Goal: Task Accomplishment & Management: Use online tool/utility

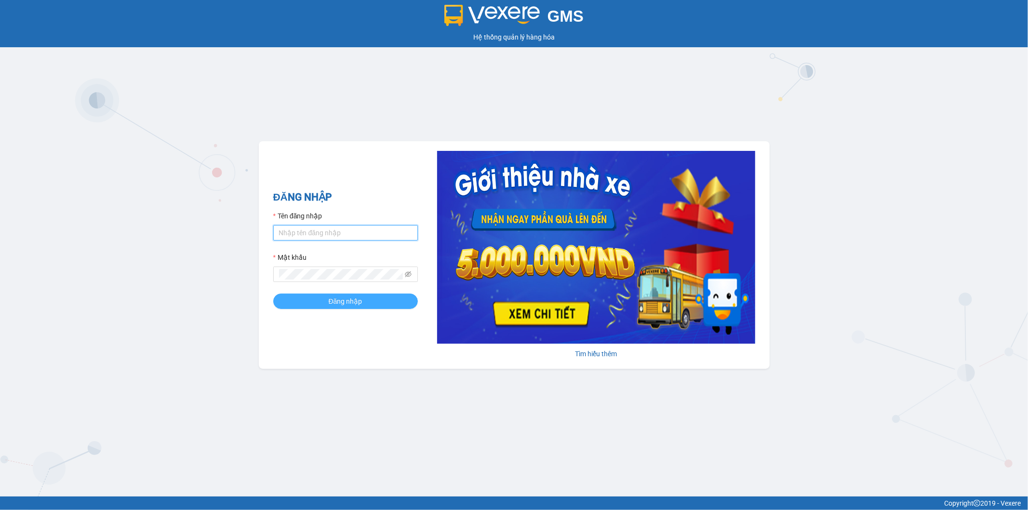
type input "ngoc.taithang"
click at [362, 304] on button "Đăng nhập" at bounding box center [345, 300] width 145 height 15
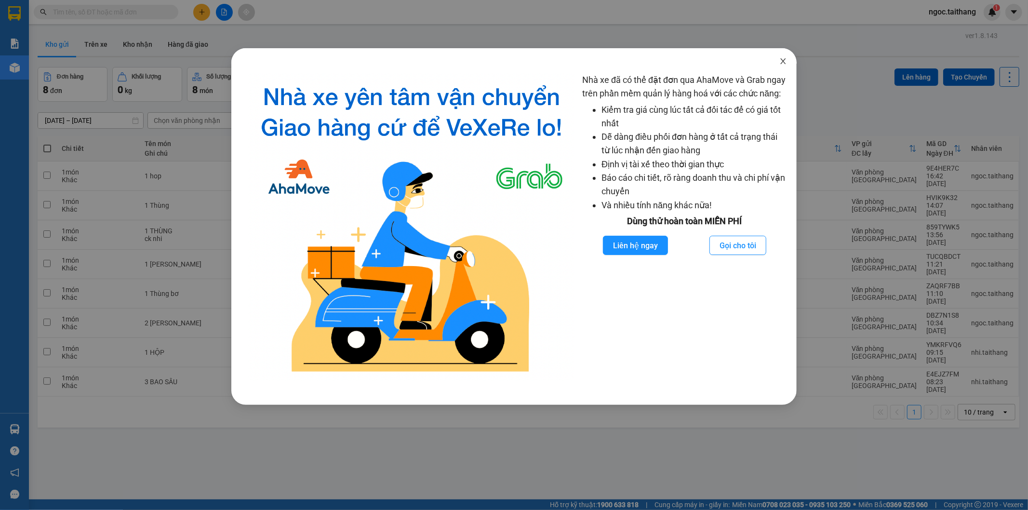
click at [785, 57] on span "Close" at bounding box center [782, 61] width 27 height 27
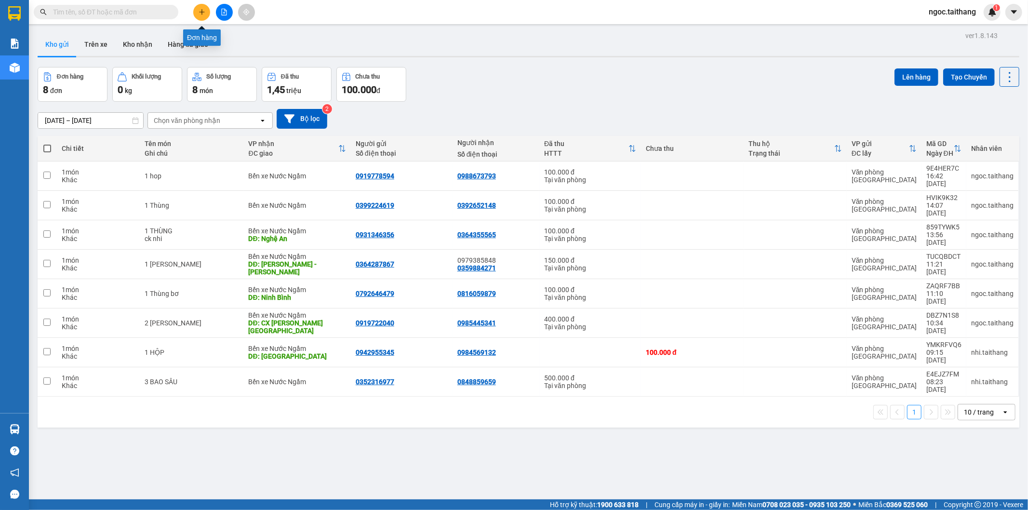
click at [204, 12] on icon "plus" at bounding box center [201, 12] width 5 height 0
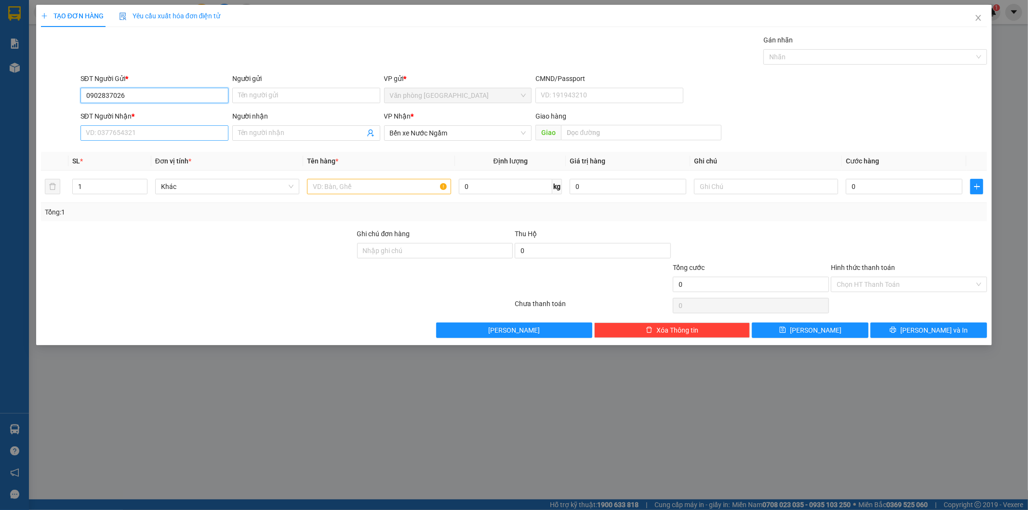
type input "0902837026"
click at [157, 132] on input "SĐT Người Nhận *" at bounding box center [154, 132] width 148 height 15
type input "0789827777"
click at [411, 191] on input "text" at bounding box center [379, 186] width 144 height 15
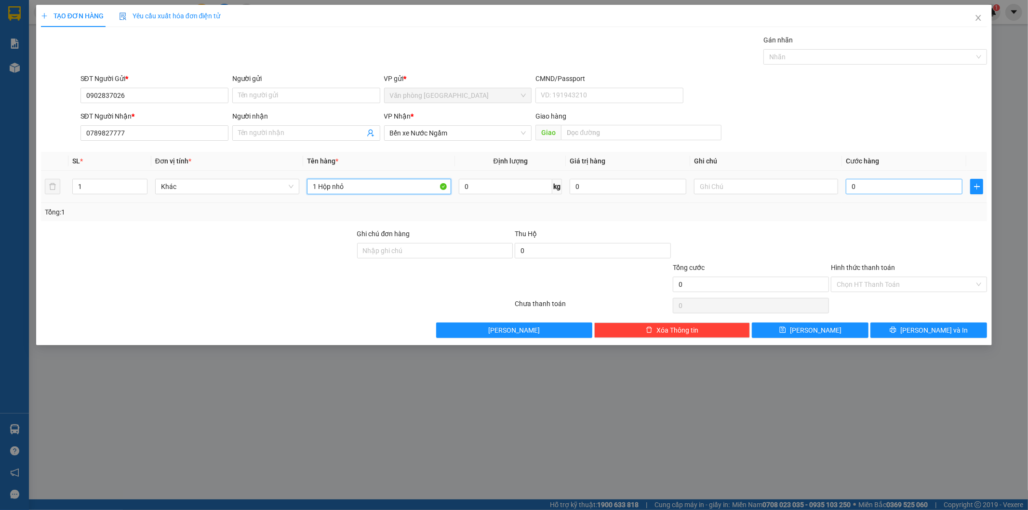
type input "1 Hộp nhỏ"
click at [868, 186] on input "0" at bounding box center [903, 186] width 117 height 15
type input "1"
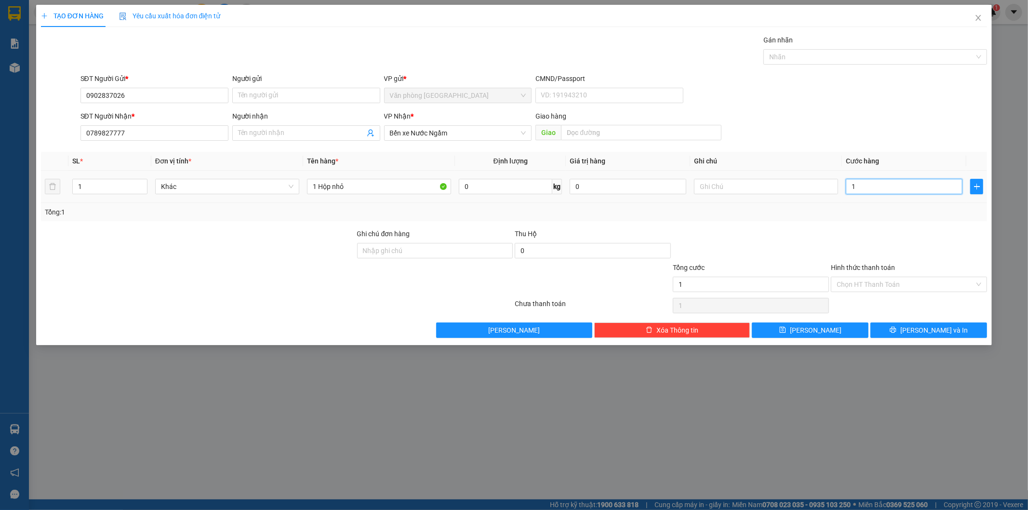
type input "10"
type input "100"
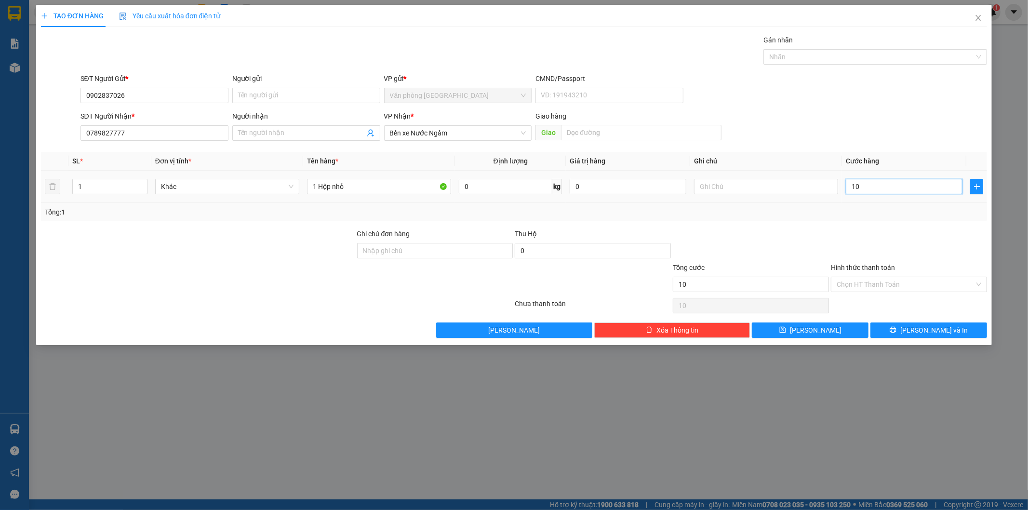
type input "100"
type input "100.000"
click at [896, 329] on icon "printer" at bounding box center [893, 330] width 6 height 6
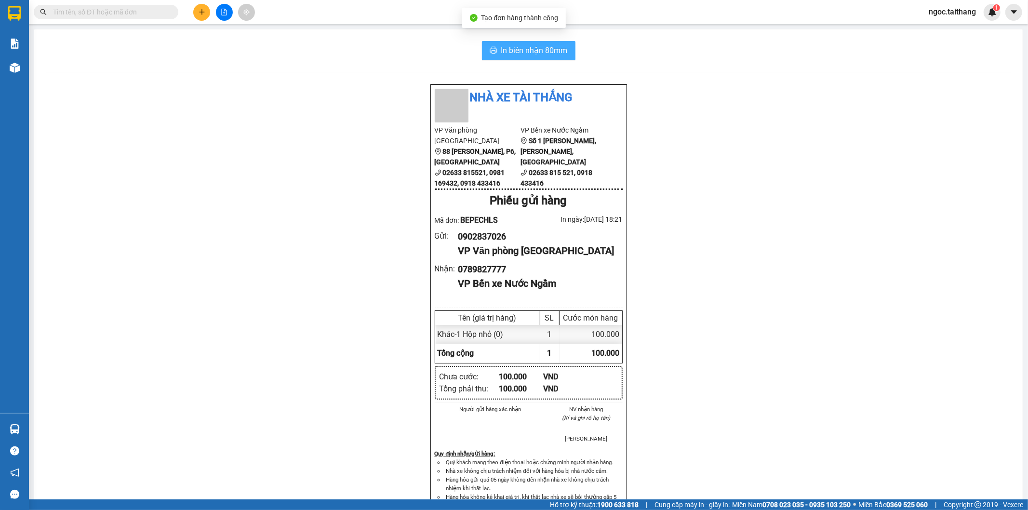
click at [516, 44] on span "In biên nhận 80mm" at bounding box center [534, 50] width 66 height 12
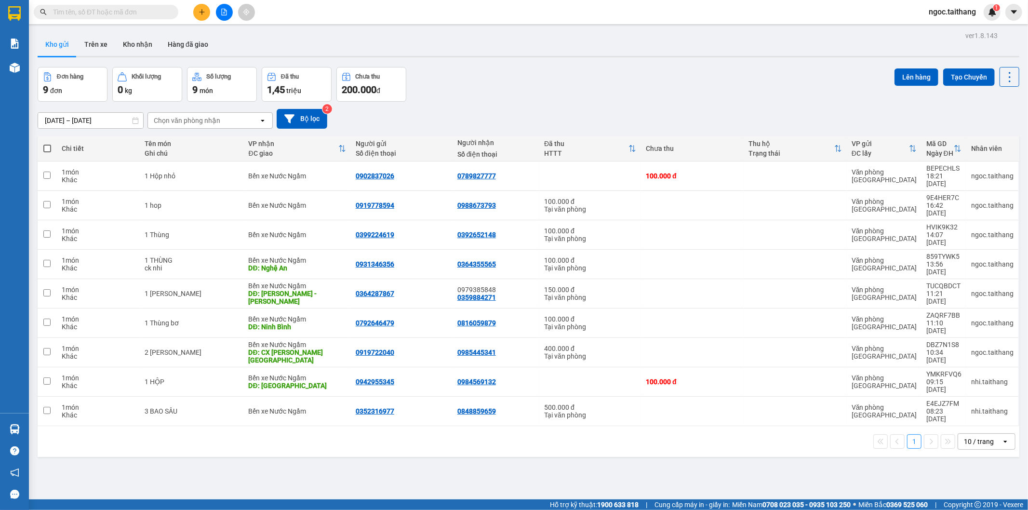
click at [129, 4] on div "Kết quả tìm kiếm ( 0 ) Bộ lọc No Data" at bounding box center [94, 12] width 188 height 17
click at [132, 19] on div "Kết quả tìm kiếm ( 0 ) Bộ lọc No Data" at bounding box center [94, 12] width 188 height 17
click at [131, 11] on input "text" at bounding box center [110, 12] width 114 height 11
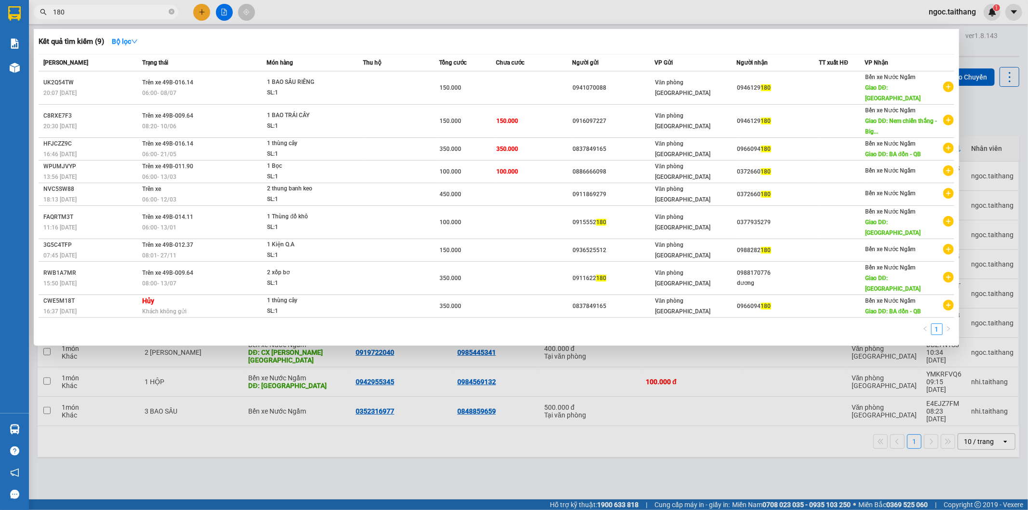
type input "180"
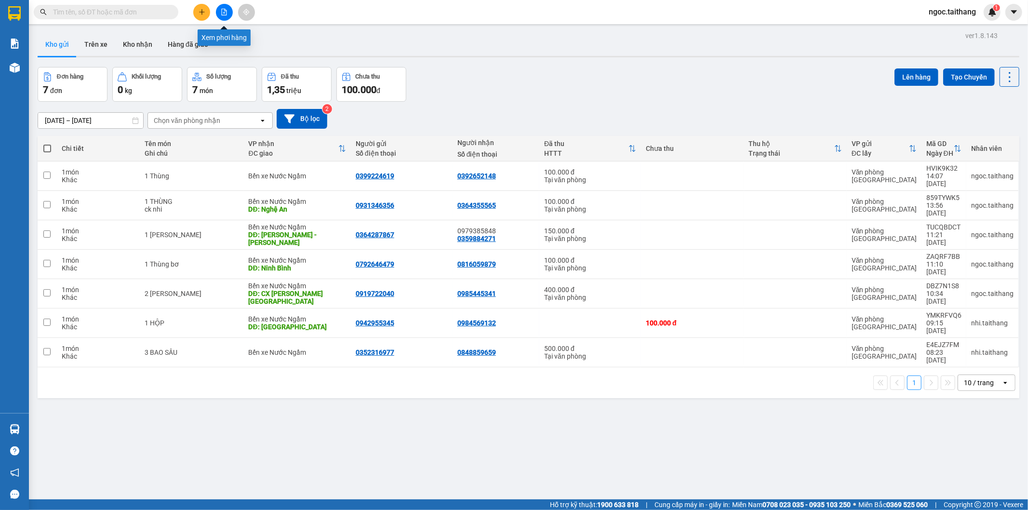
click at [224, 12] on icon "file-add" at bounding box center [224, 12] width 7 height 7
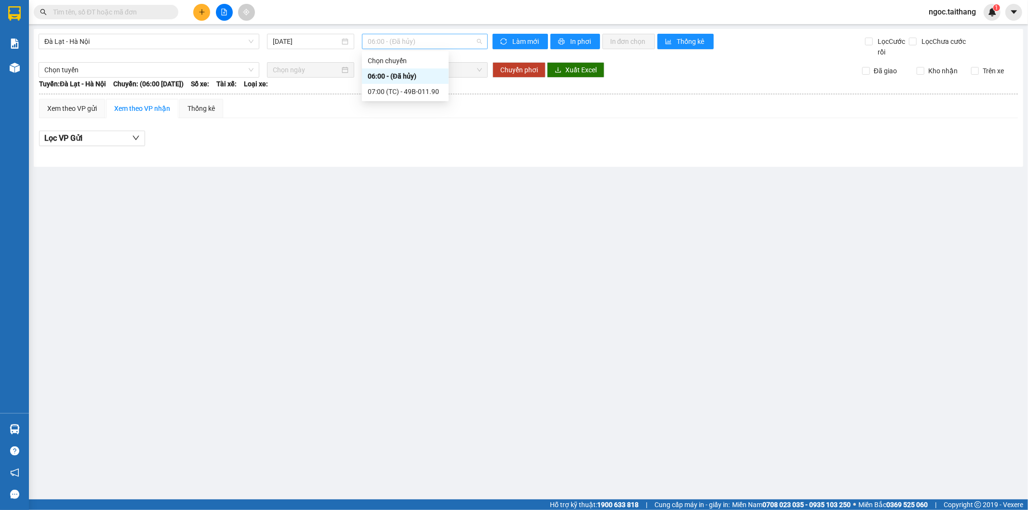
click at [362, 39] on div "06:00 - (Đã hủy)" at bounding box center [424, 41] width 125 height 15
click at [380, 88] on div "07:00 (TC) - 49B-011.90" at bounding box center [405, 91] width 75 height 11
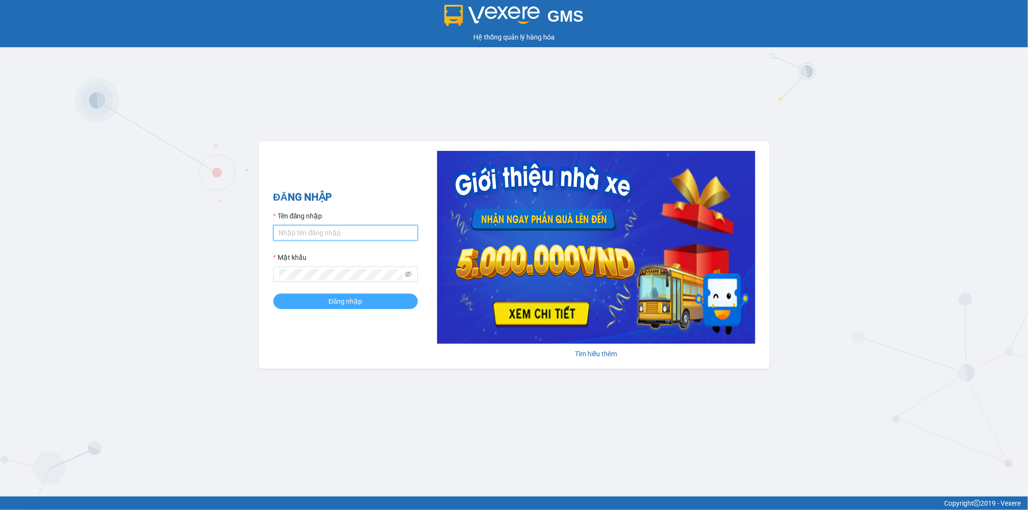
type input "ngoc.taithang"
click at [349, 302] on span "Đăng nhập" at bounding box center [346, 301] width 34 height 11
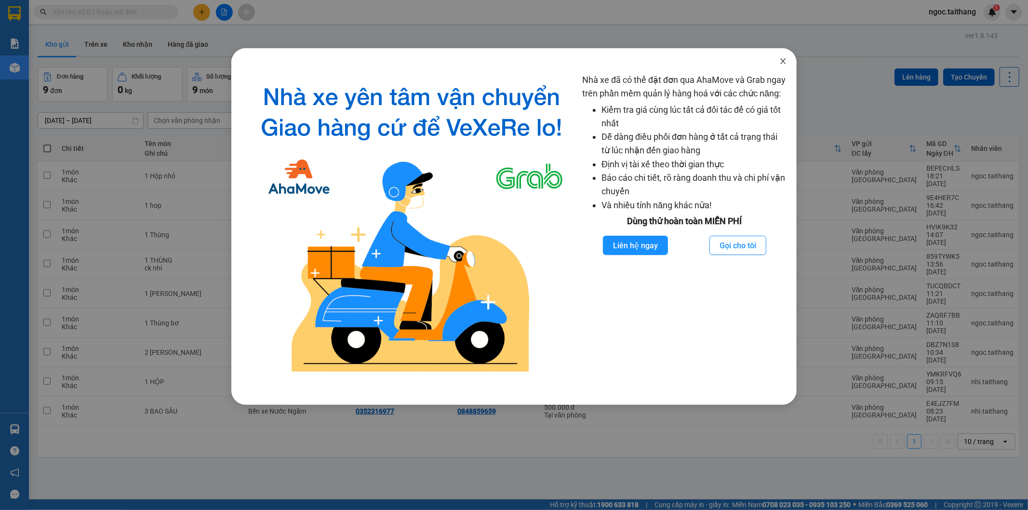
click at [785, 60] on icon "close" at bounding box center [783, 61] width 8 height 8
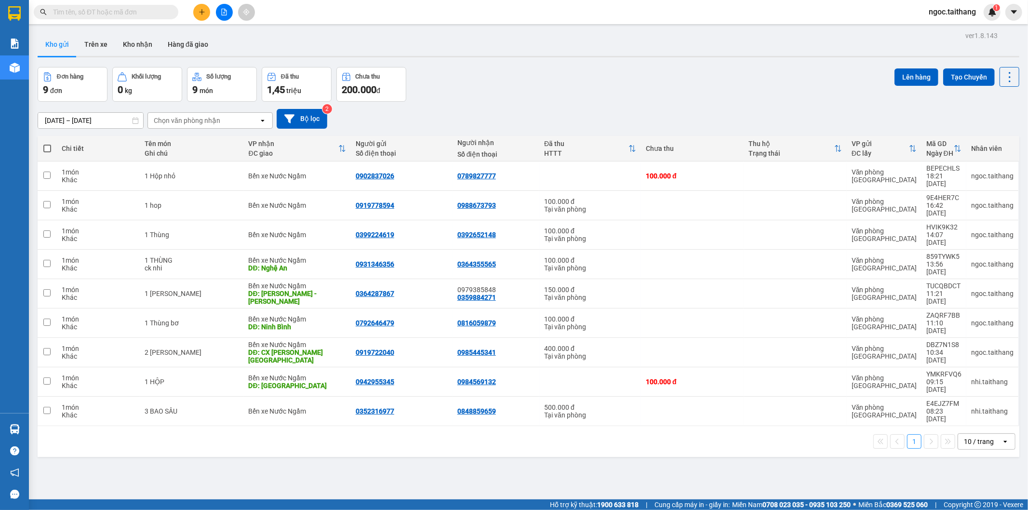
click at [201, 14] on icon "plus" at bounding box center [201, 12] width 7 height 7
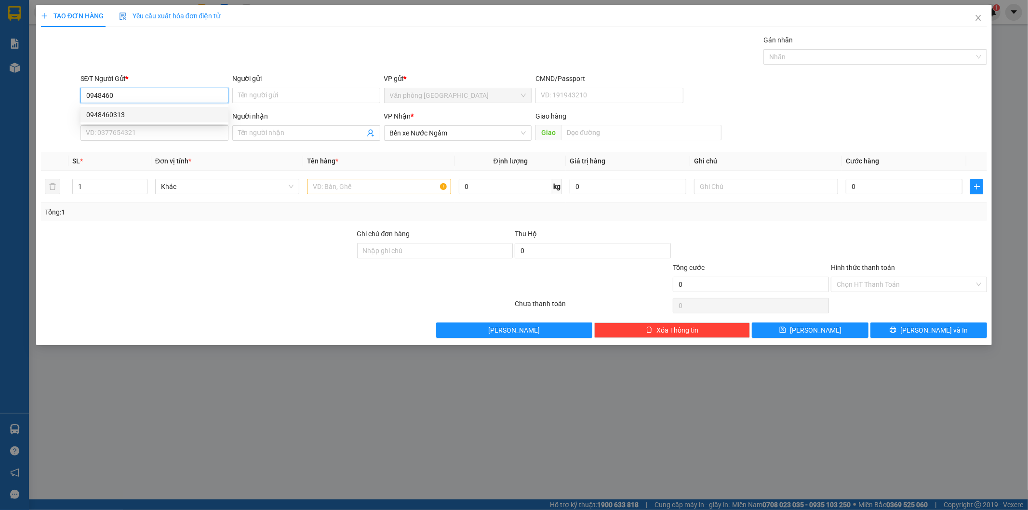
click at [95, 112] on div "0948460313" at bounding box center [154, 114] width 136 height 11
type input "0948460313"
type input "150.000"
type input "0948460313"
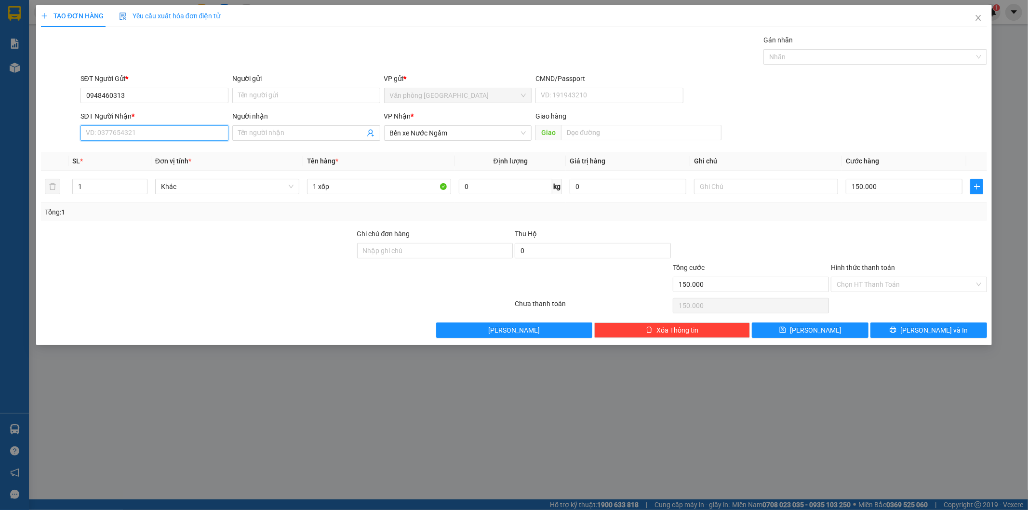
click at [98, 132] on input "SĐT Người Nhận *" at bounding box center [154, 132] width 148 height 15
type input "0912005985"
drag, startPoint x: 347, startPoint y: 191, endPoint x: 305, endPoint y: 185, distance: 41.8
click at [305, 185] on td "1 xốp" at bounding box center [379, 187] width 152 height 32
type input "1 Thùng"
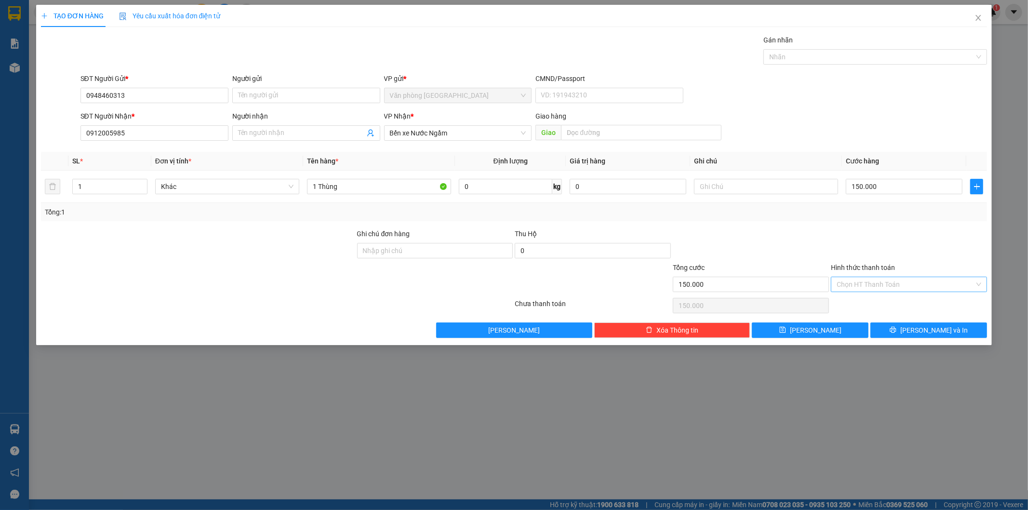
click at [910, 281] on input "Hình thức thanh toán" at bounding box center [905, 284] width 138 height 14
click at [889, 301] on div "Tại văn phòng" at bounding box center [909, 303] width 145 height 11
type input "0"
click at [927, 336] on button "[PERSON_NAME] và In" at bounding box center [928, 329] width 117 height 15
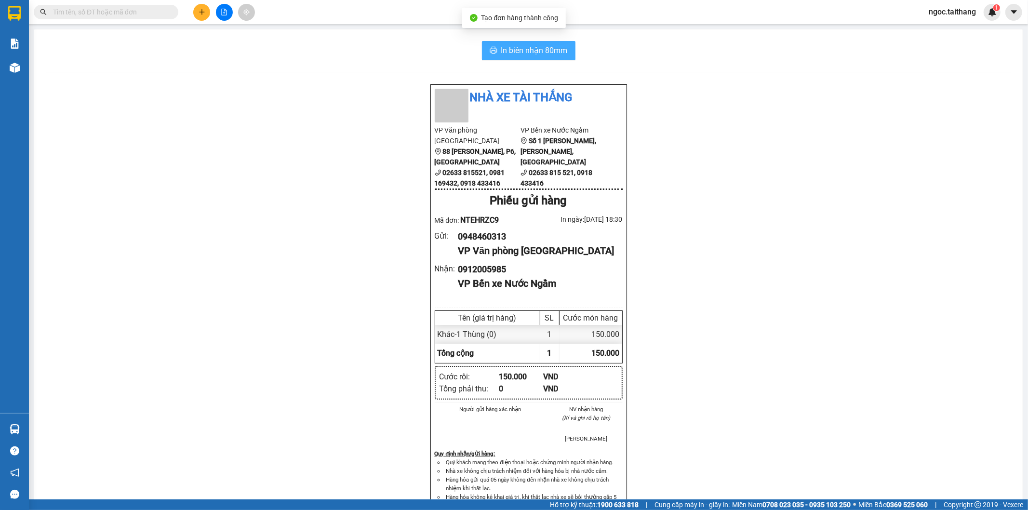
click at [547, 50] on span "In biên nhận 80mm" at bounding box center [534, 50] width 66 height 12
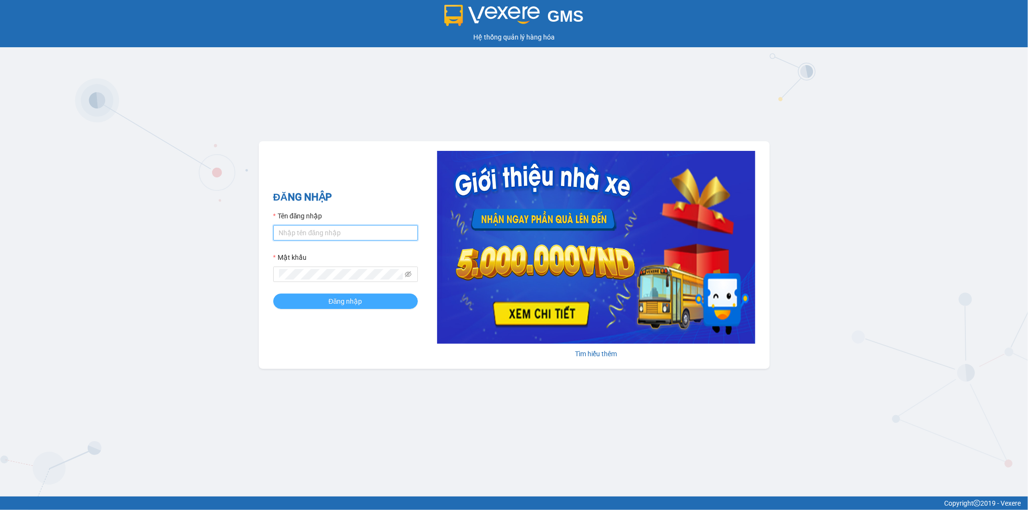
type input "ngoc.taithang"
click at [333, 303] on span "Đăng nhập" at bounding box center [346, 301] width 34 height 11
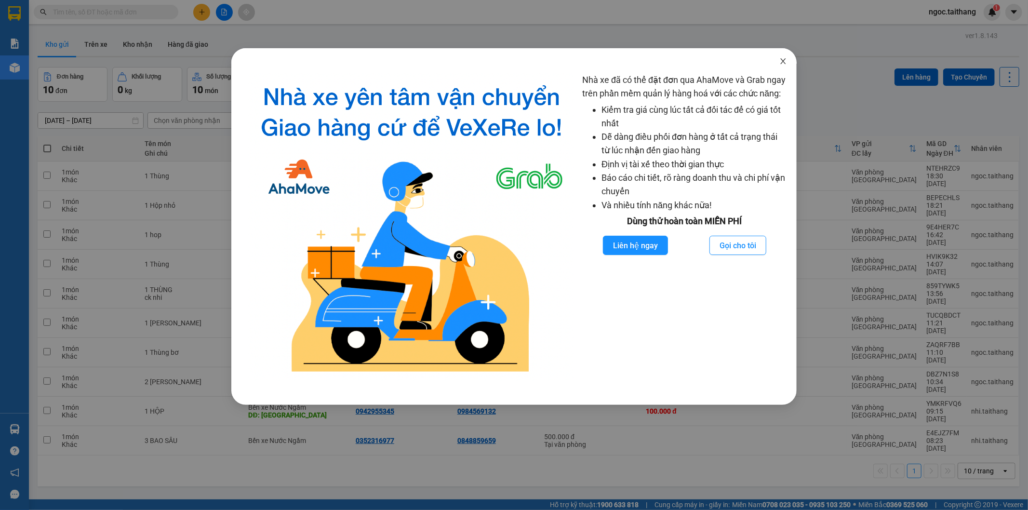
click at [781, 56] on span "Close" at bounding box center [782, 61] width 27 height 27
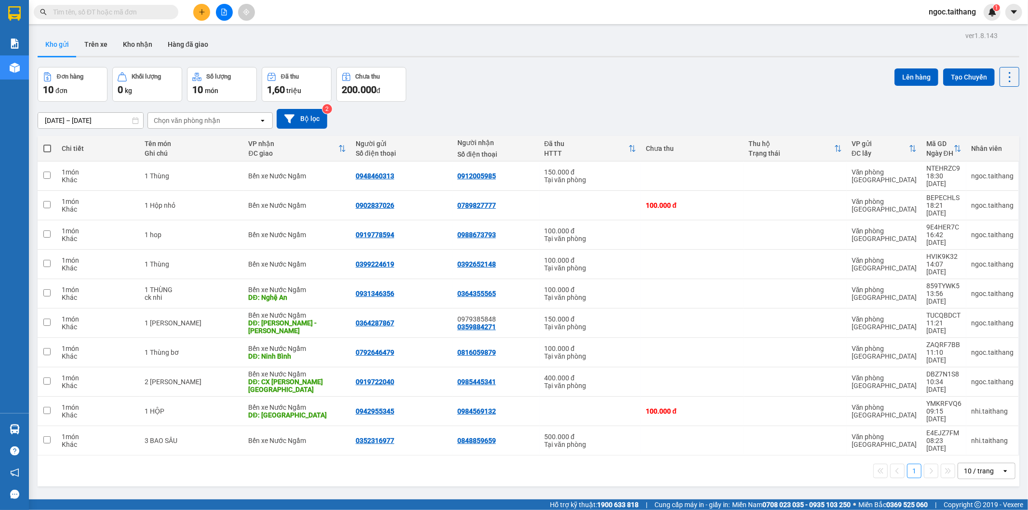
drag, startPoint x: 593, startPoint y: 100, endPoint x: 532, endPoint y: 81, distance: 63.1
click at [532, 81] on div "Đơn hàng 10 đơn Khối lượng 0 kg Số lượng 10 món Đã thu 1,60 triệu Chưa thu 200.…" at bounding box center [528, 84] width 981 height 35
drag, startPoint x: 547, startPoint y: 77, endPoint x: 502, endPoint y: 71, distance: 45.2
click at [502, 71] on div "Đơn hàng 10 đơn Khối lượng 0 kg Số lượng 10 món Đã thu 1,60 triệu Chưa thu 200.…" at bounding box center [528, 84] width 981 height 35
click at [199, 11] on icon "plus" at bounding box center [201, 12] width 7 height 7
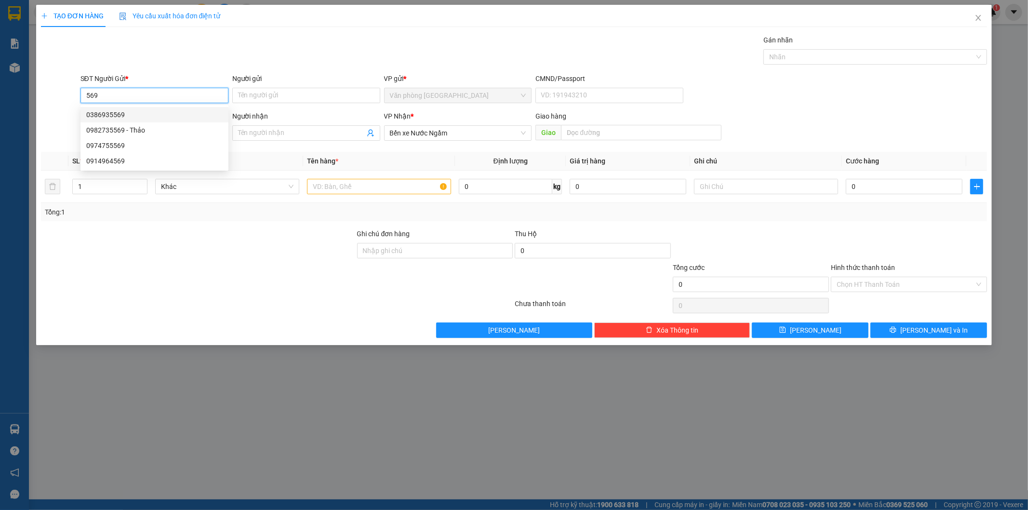
click at [117, 114] on div "0386935569" at bounding box center [154, 114] width 136 height 11
type input "0386935569"
type input "150.000"
type input "0386935569"
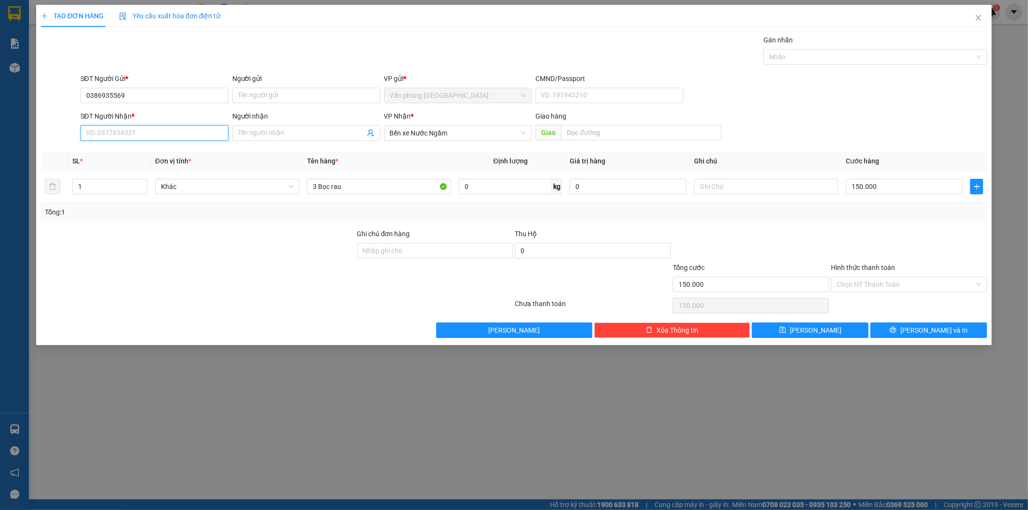
click at [131, 137] on input "SĐT Người Nhận *" at bounding box center [154, 132] width 148 height 15
click at [118, 153] on div "0334930580" at bounding box center [154, 152] width 136 height 11
type input "0334930580"
type input "Hà Tĩnh"
click at [890, 184] on input "150.000" at bounding box center [903, 186] width 117 height 15
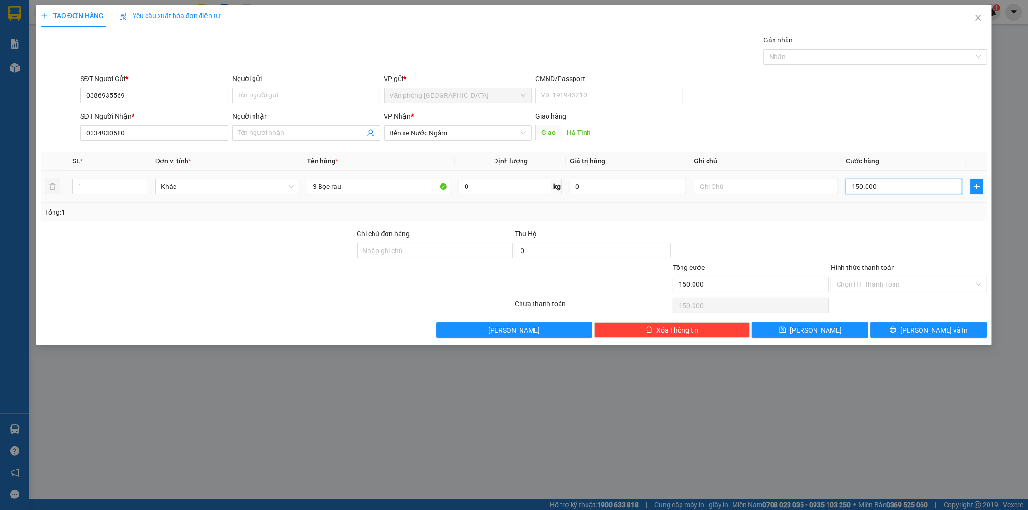
type input "1"
type input "10"
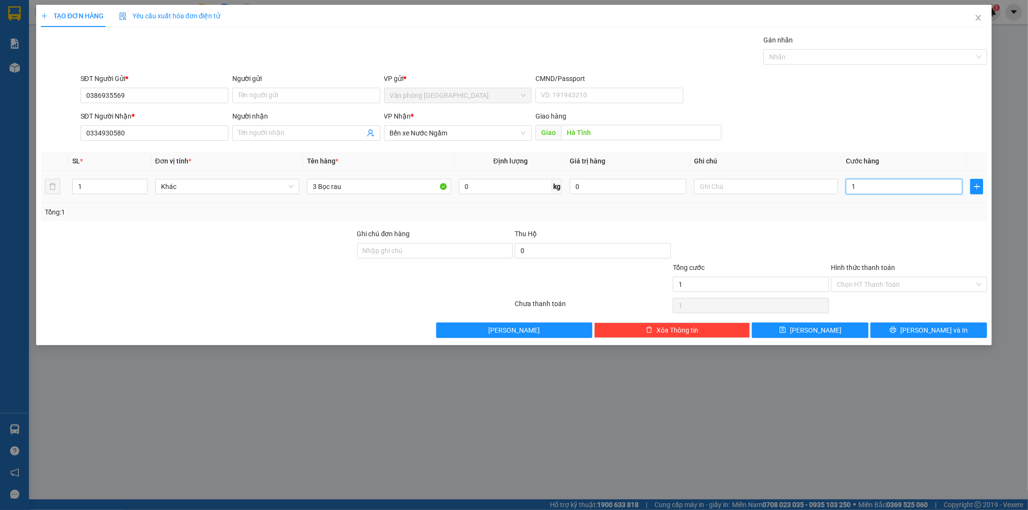
type input "10"
type input "100"
type input "100.000"
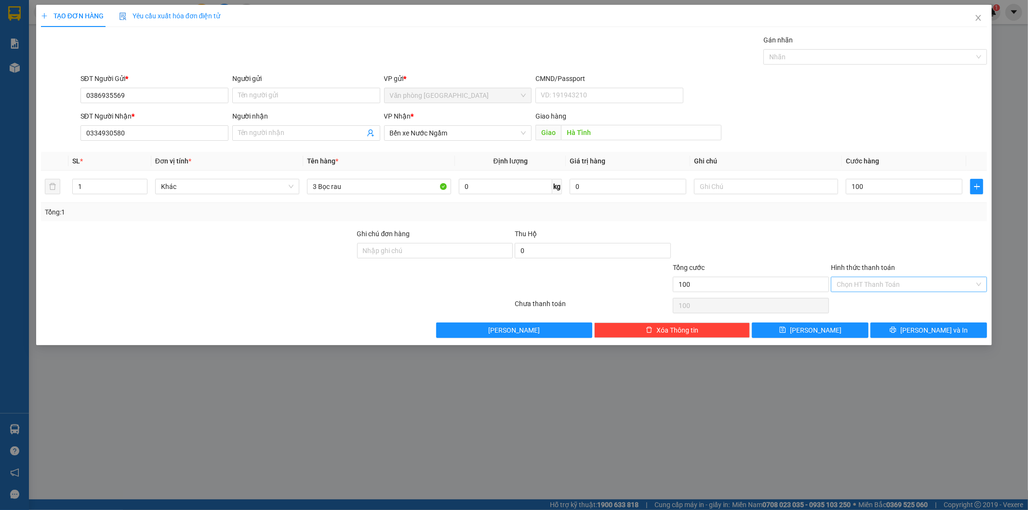
type input "100.000"
click at [908, 282] on input "Hình thức thanh toán" at bounding box center [905, 284] width 138 height 14
click at [870, 301] on div "Tại văn phòng" at bounding box center [909, 303] width 145 height 11
type input "0"
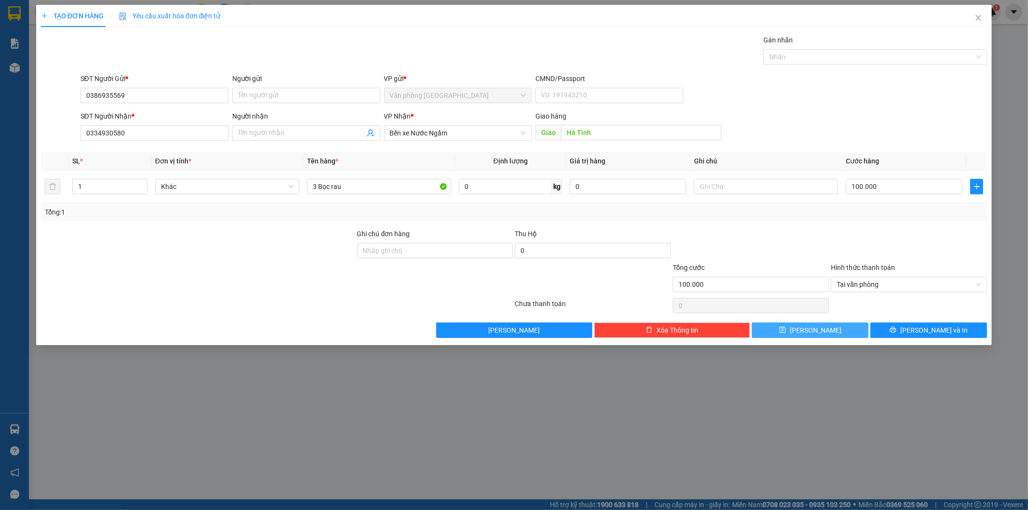
click at [786, 335] on button "Lưu" at bounding box center [810, 329] width 117 height 15
type input "0"
click at [978, 17] on icon "close" at bounding box center [978, 18] width 8 height 8
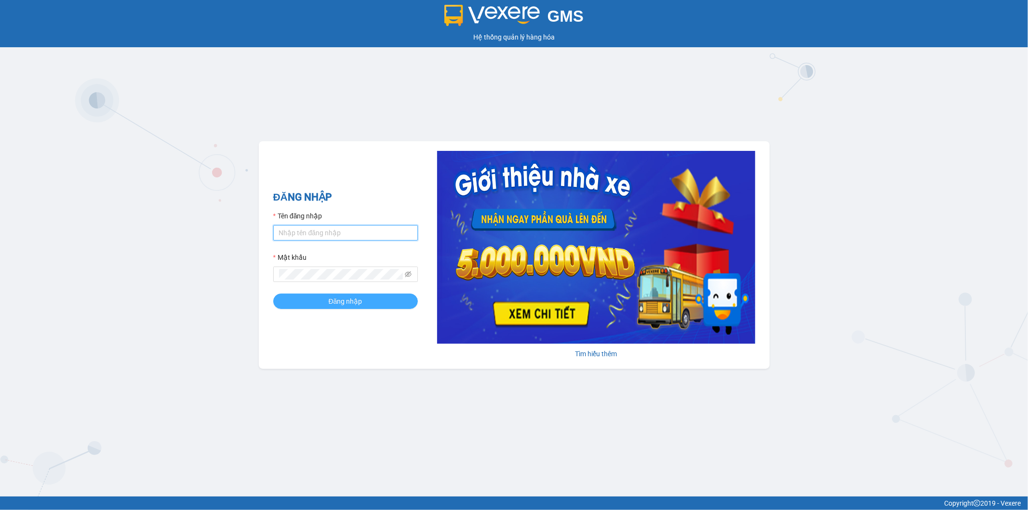
type input "ngoc.taithang"
click at [353, 299] on span "Đăng nhập" at bounding box center [346, 301] width 34 height 11
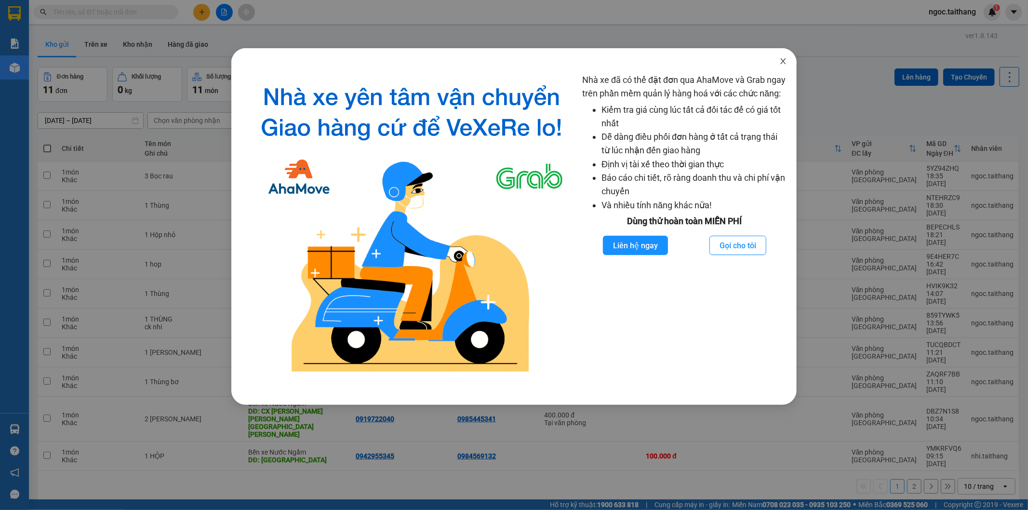
click at [781, 60] on icon "close" at bounding box center [783, 61] width 8 height 8
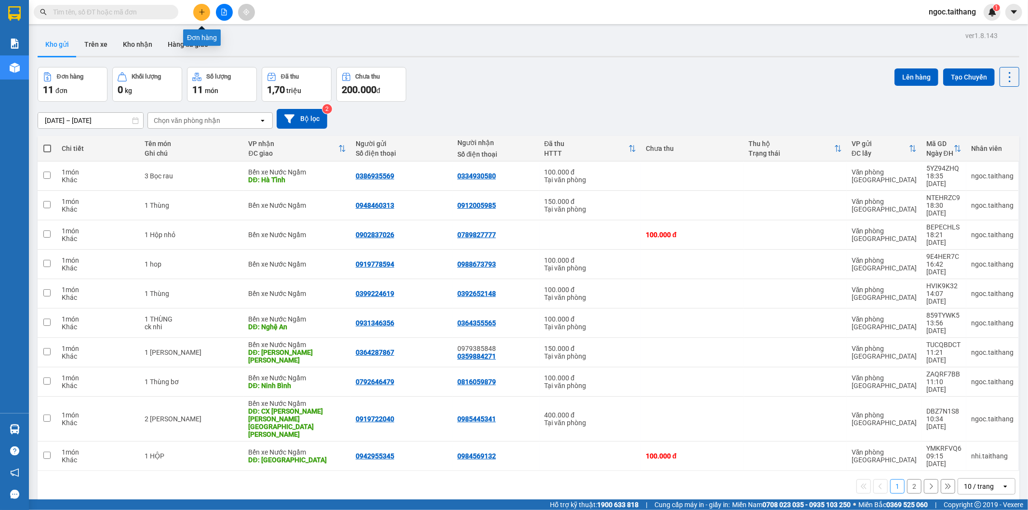
click at [205, 8] on button at bounding box center [201, 12] width 17 height 17
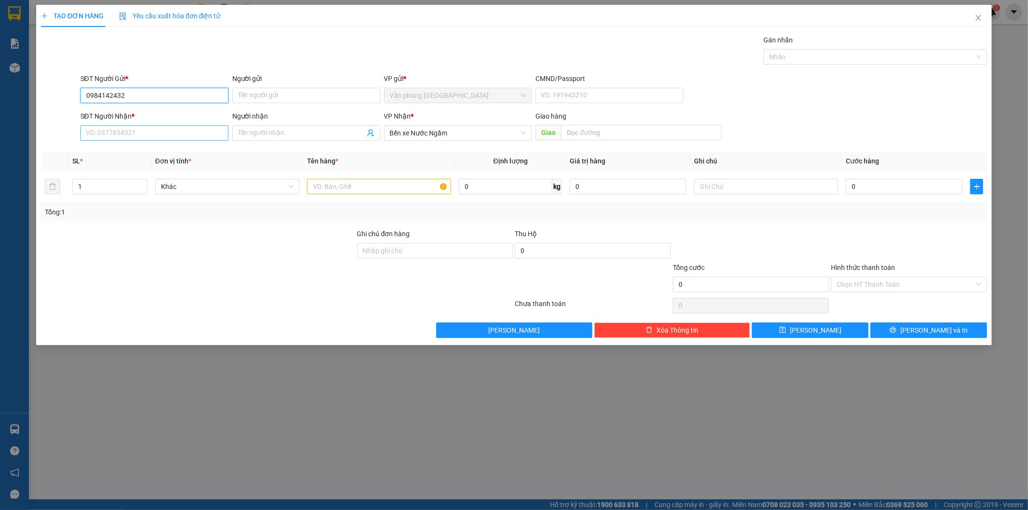
type input "0984142432"
click at [137, 137] on input "SĐT Người Nhận *" at bounding box center [154, 132] width 148 height 15
drag, startPoint x: 128, startPoint y: 90, endPoint x: 46, endPoint y: 94, distance: 82.5
click at [46, 94] on div "SĐT Người Gửi * 0984142432 0984142432 Người gửi Tên người gửi VP gửi * Văn phòn…" at bounding box center [514, 90] width 948 height 34
click at [107, 131] on input "SĐT Người Nhận *" at bounding box center [154, 132] width 148 height 15
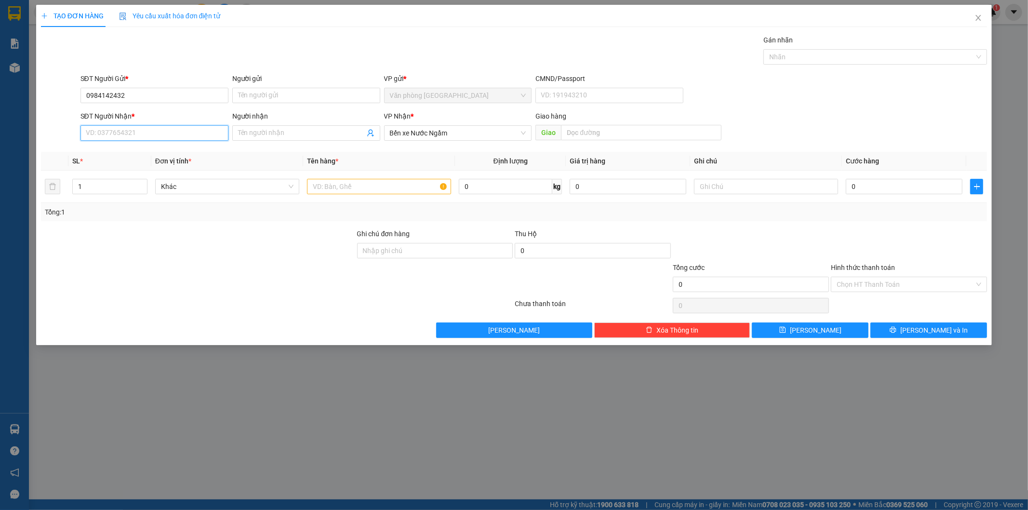
paste input "0984142432"
type input "0984142432"
drag, startPoint x: 131, startPoint y: 98, endPoint x: 43, endPoint y: 100, distance: 87.2
click at [43, 100] on div "SĐT Người Gửi * 0984142432 0984142432 Người gửi Tên người gửi VP gửi * Văn phòn…" at bounding box center [514, 90] width 948 height 34
type input "0969935438"
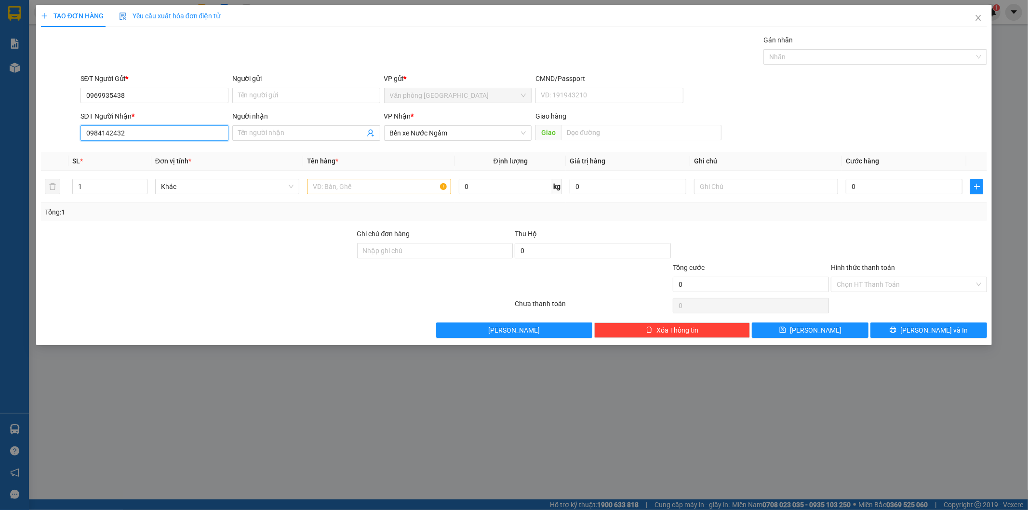
click at [108, 132] on input "0984142432" at bounding box center [154, 132] width 148 height 15
click at [126, 132] on input "0984142432" at bounding box center [154, 132] width 148 height 15
click at [400, 185] on input "text" at bounding box center [379, 186] width 144 height 15
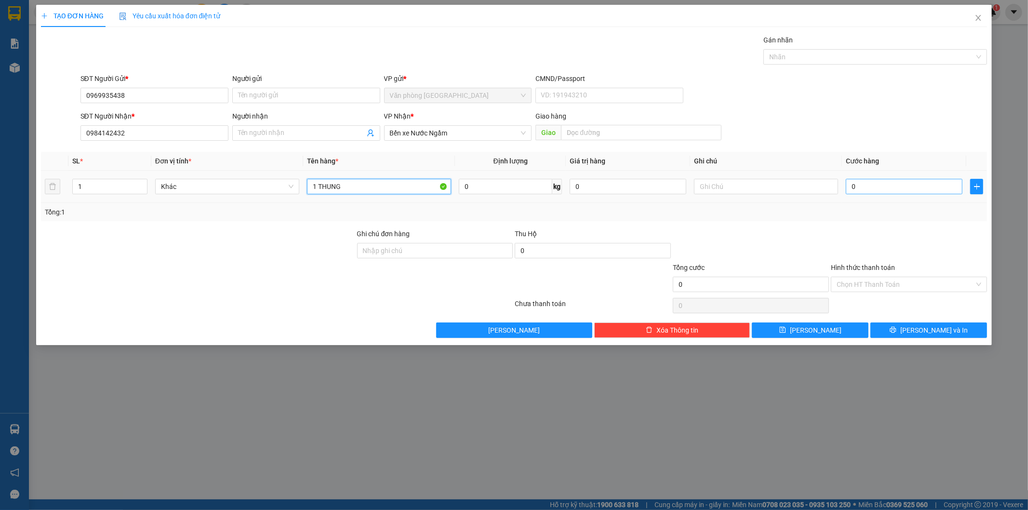
type input "1 THUNG"
type input "1"
type input "10"
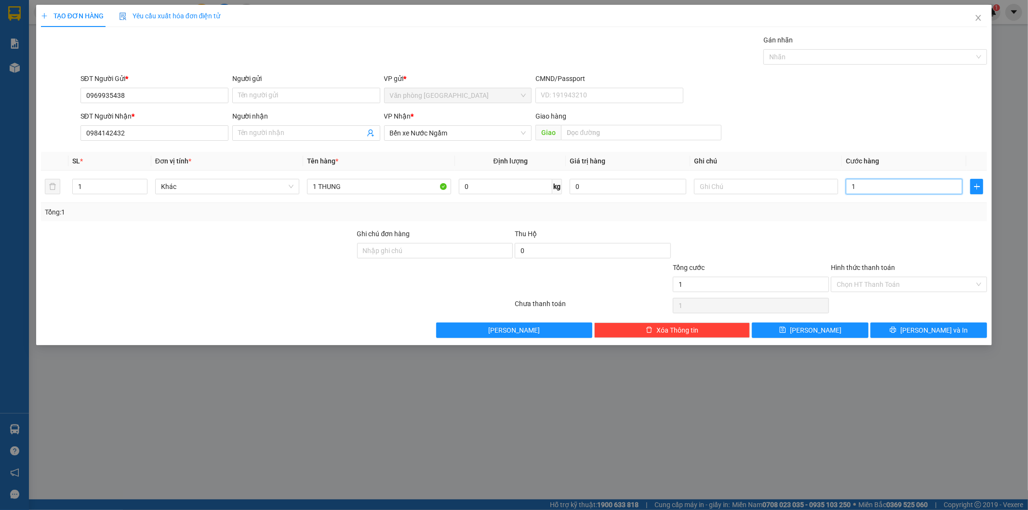
type input "10"
type input "100"
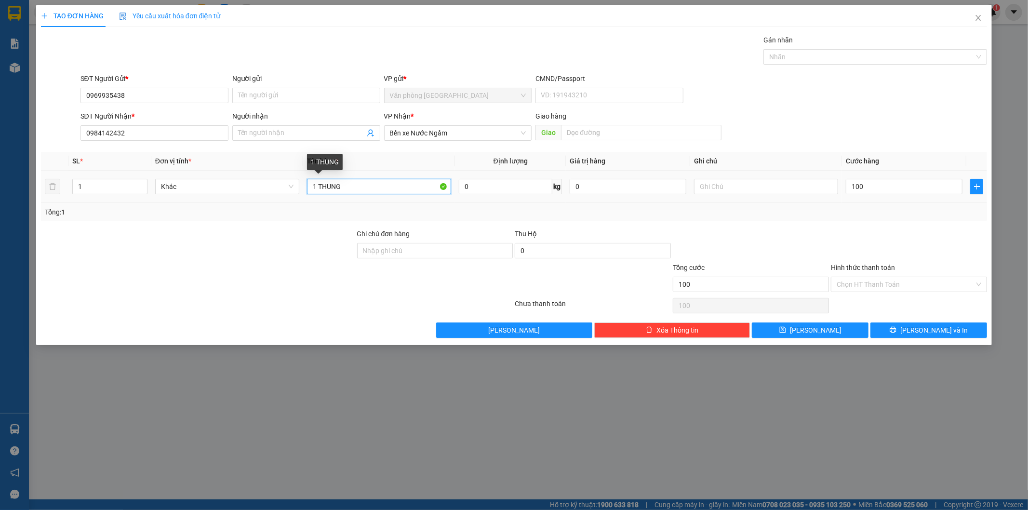
type input "100.000"
click at [383, 184] on input "1 THUNG" at bounding box center [379, 186] width 144 height 15
type input "1 THUNG NHỎ"
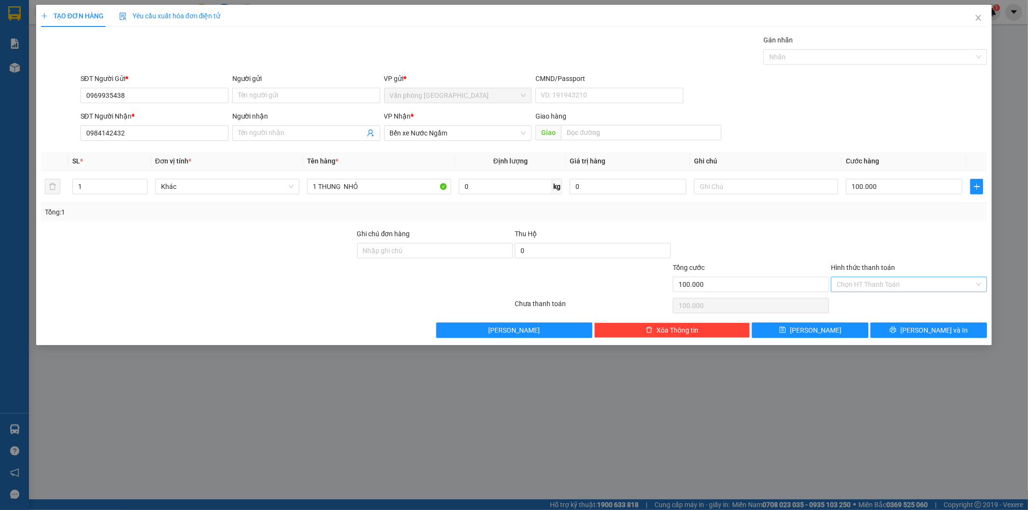
click at [936, 287] on input "Hình thức thanh toán" at bounding box center [905, 284] width 138 height 14
click at [892, 305] on div "Tại văn phòng" at bounding box center [909, 303] width 145 height 11
type input "0"
click at [921, 329] on span "Lưu và In" at bounding box center [933, 330] width 67 height 11
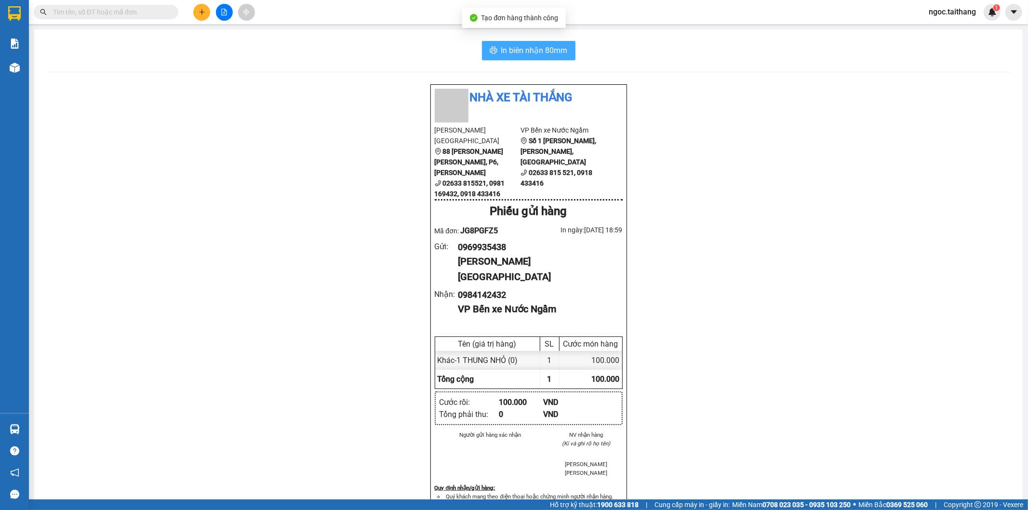
click at [539, 53] on span "In biên nhận 80mm" at bounding box center [534, 50] width 66 height 12
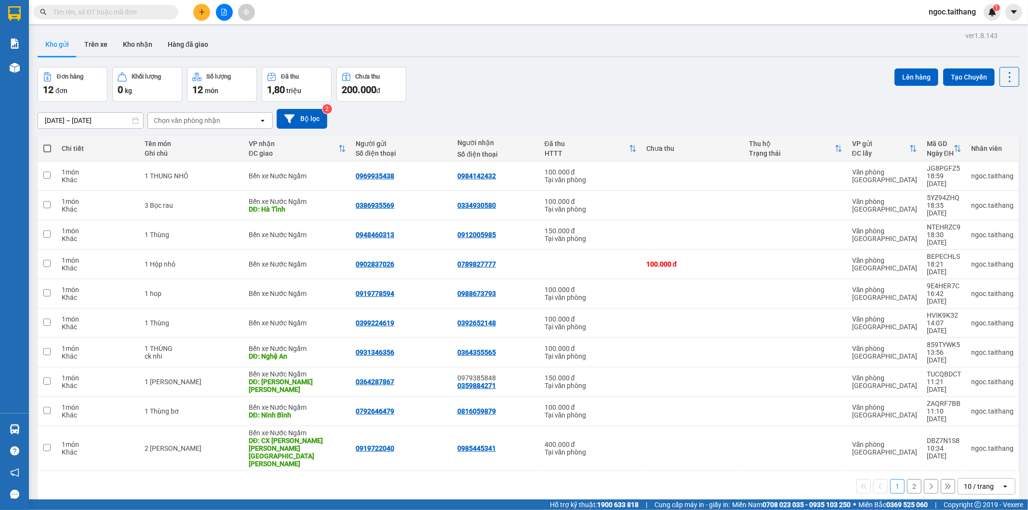
click at [1001, 482] on icon "open" at bounding box center [1005, 486] width 8 height 8
click at [973, 348] on span "50 / trang" at bounding box center [972, 347] width 31 height 10
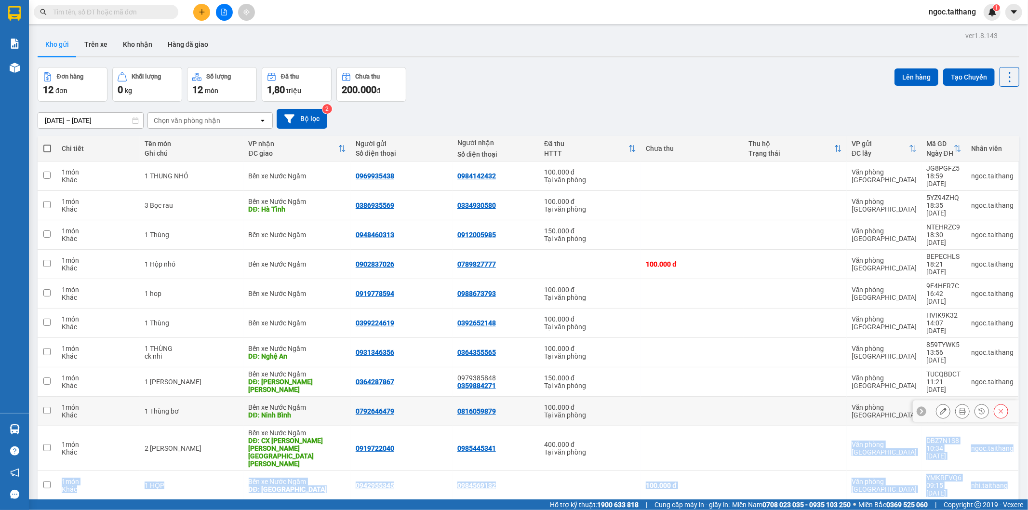
click at [503, 481] on div "ver 1.8.143 Kho gửi Trên xe Kho nhận Hàng đã giao Đơn hàng 12 đơn Khối lượng 0 …" at bounding box center [528, 296] width 989 height 535
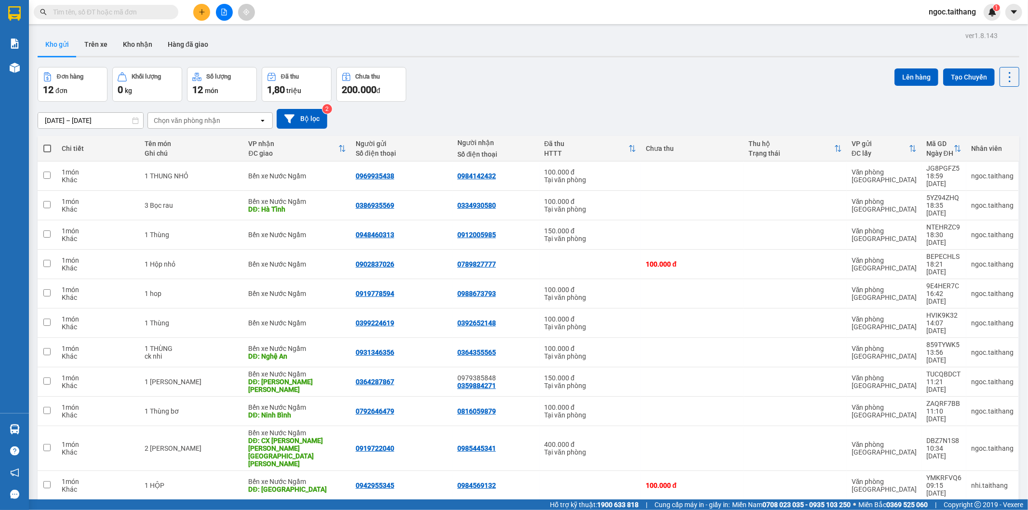
click at [445, 108] on div "10/09/2025 – 12/09/2025 Press the down arrow key to interact with the calendar …" at bounding box center [528, 119] width 981 height 34
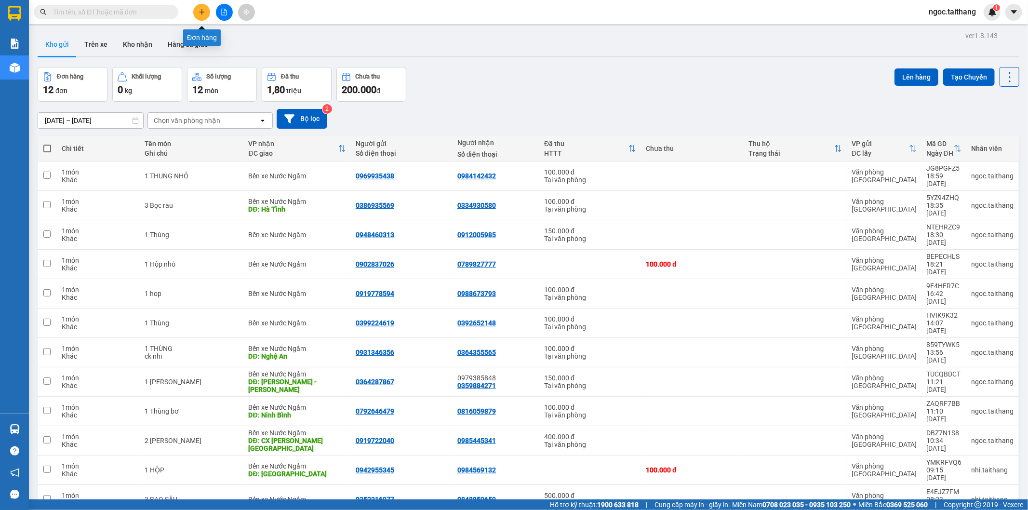
click at [206, 13] on button at bounding box center [201, 12] width 17 height 17
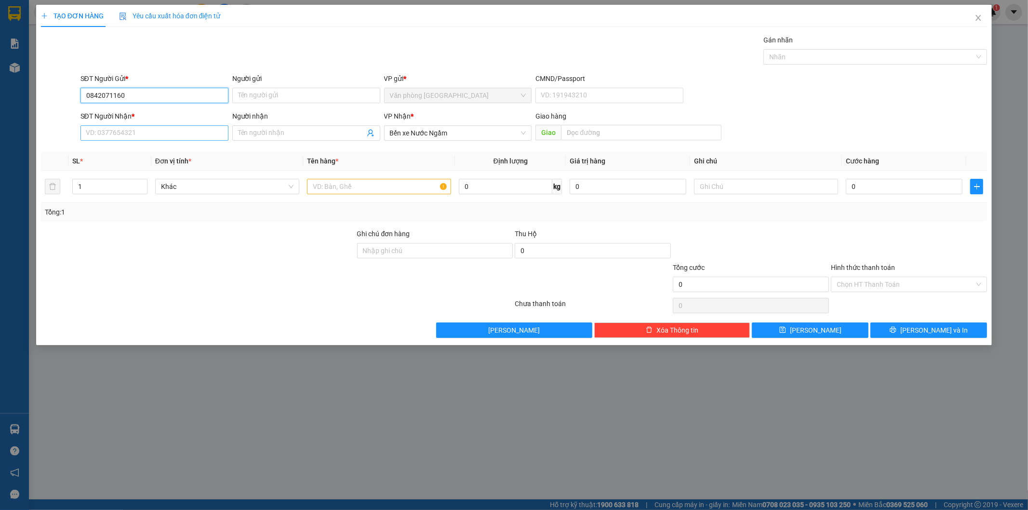
type input "0842071160"
click at [158, 133] on input "SĐT Người Nhận *" at bounding box center [154, 132] width 148 height 15
type input "0949905568"
click at [391, 190] on input "text" at bounding box center [379, 186] width 144 height 15
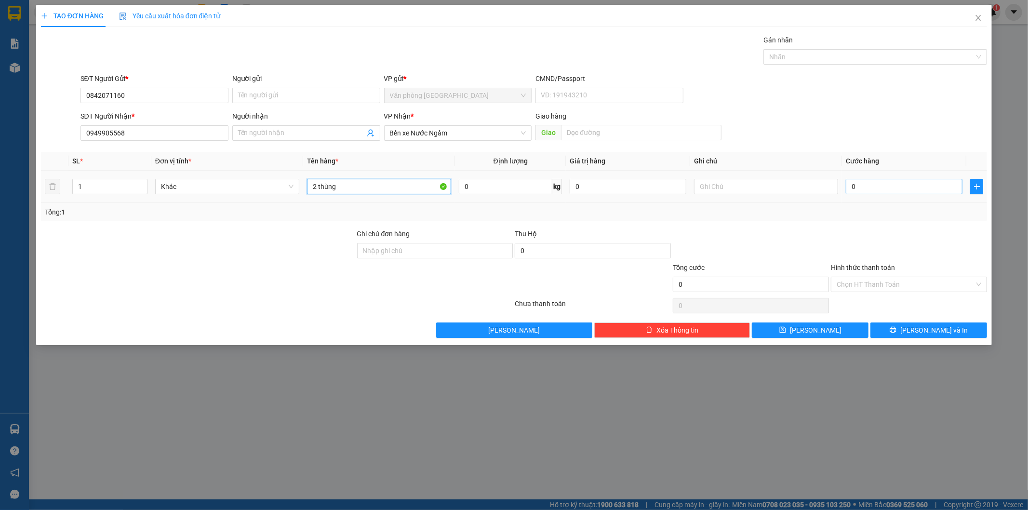
type input "2 thùng"
click at [854, 187] on input "0" at bounding box center [903, 186] width 117 height 15
type input "3"
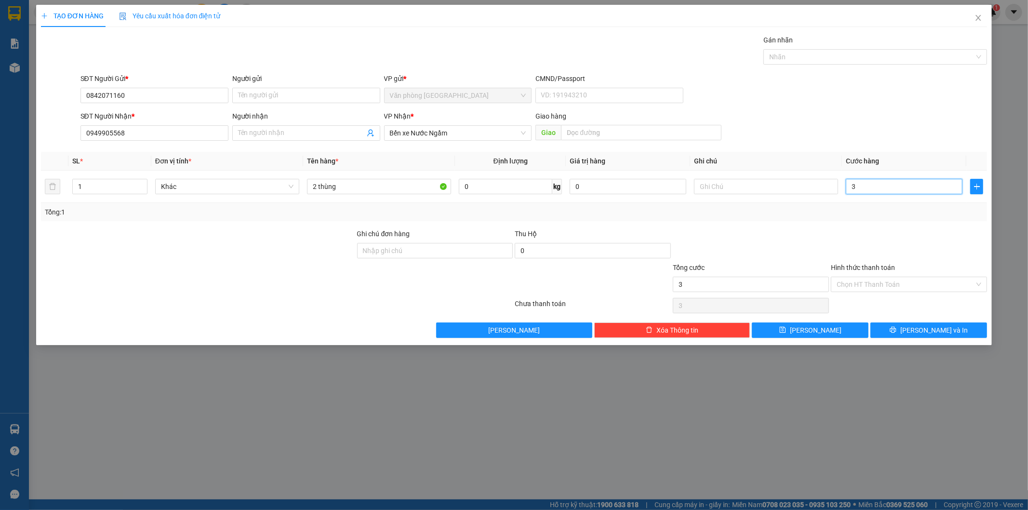
type input "35"
type input "350"
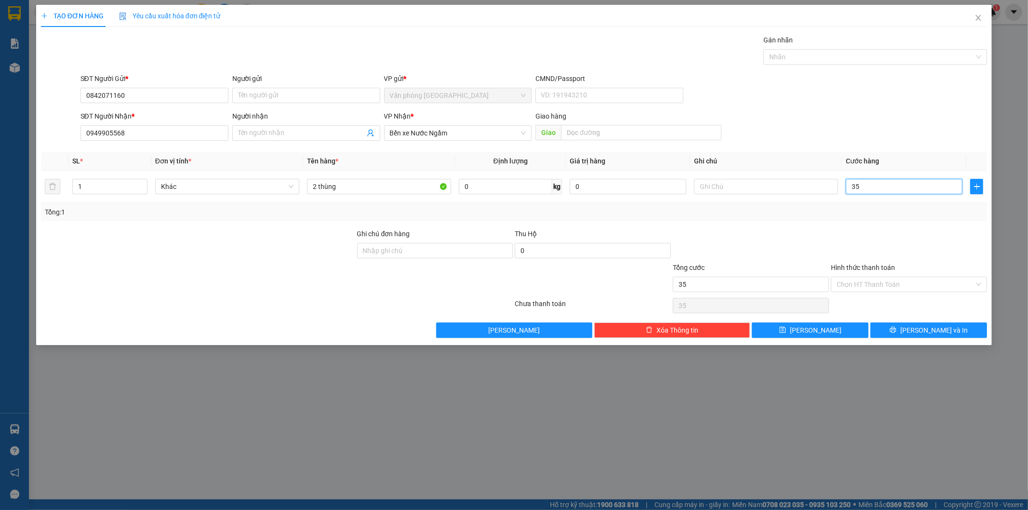
type input "350"
type input "350.000"
click at [922, 286] on input "Hình thức thanh toán" at bounding box center [905, 284] width 138 height 14
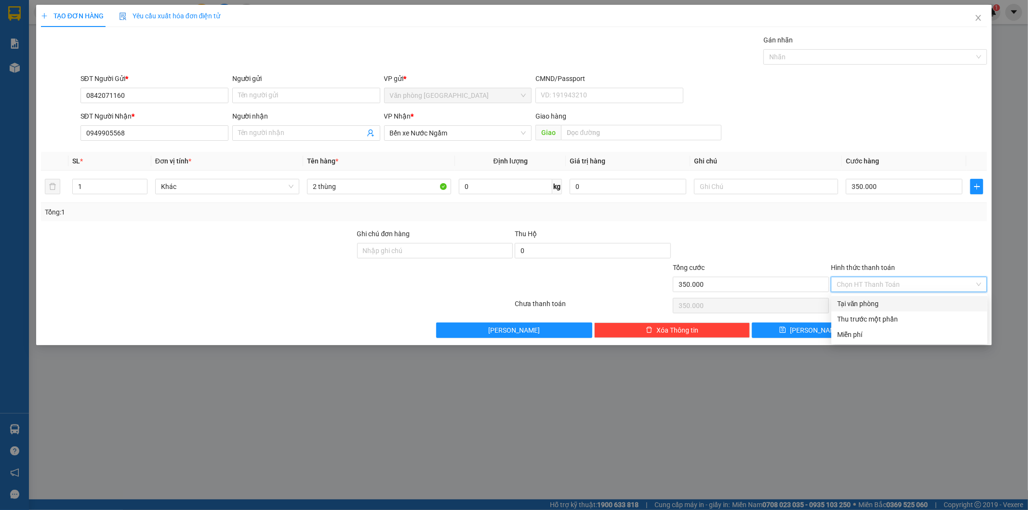
click at [902, 225] on div "Transit Pickup Surcharge Ids Transit Deliver Surcharge Ids Transit Deliver Surc…" at bounding box center [514, 186] width 946 height 303
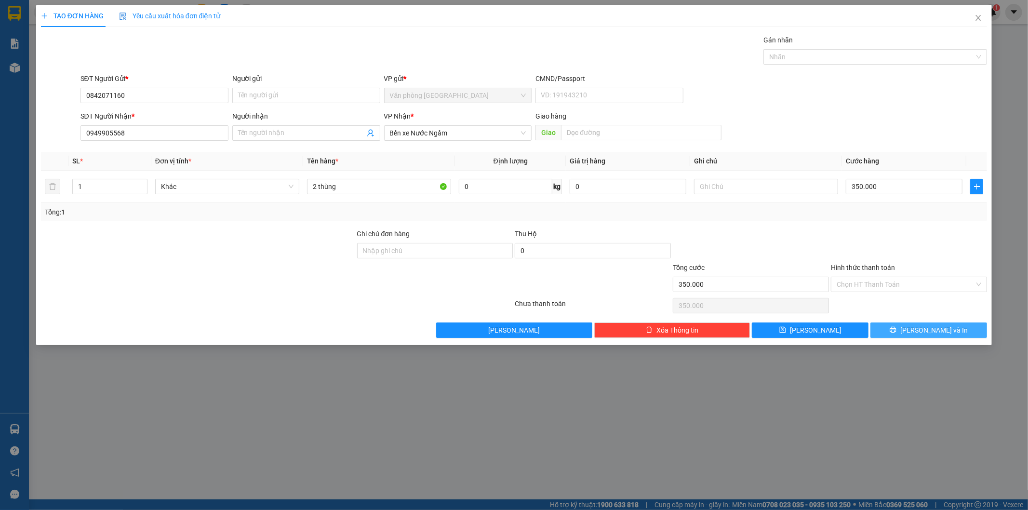
click at [933, 330] on span "Lưu và In" at bounding box center [933, 330] width 67 height 11
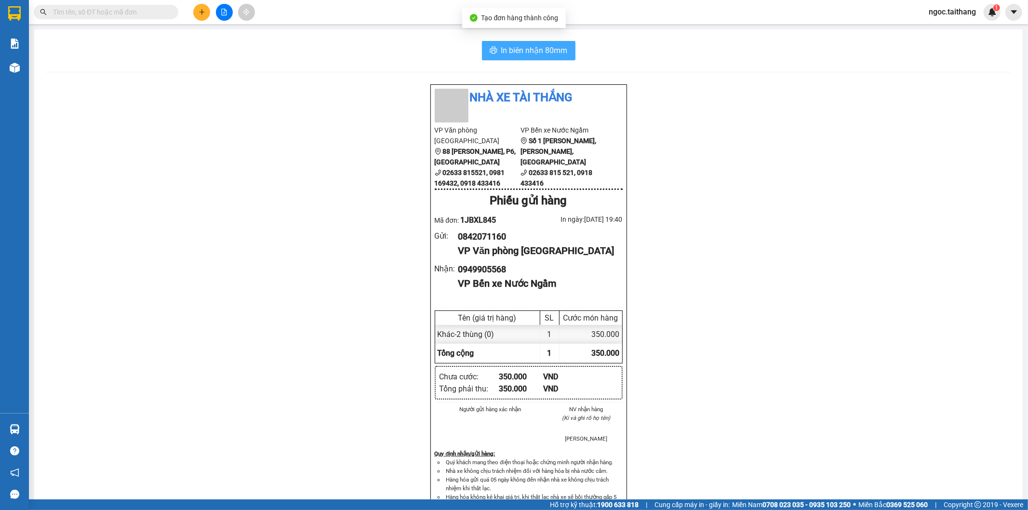
click at [522, 46] on span "In biên nhận 80mm" at bounding box center [534, 50] width 66 height 12
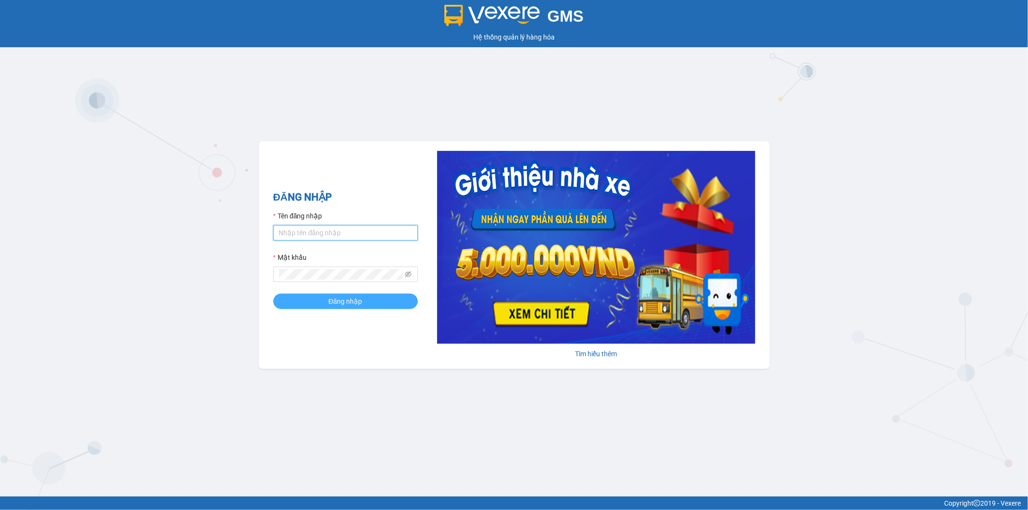
type input "ngoc.taithang"
click at [379, 303] on button "Đăng nhập" at bounding box center [345, 300] width 145 height 15
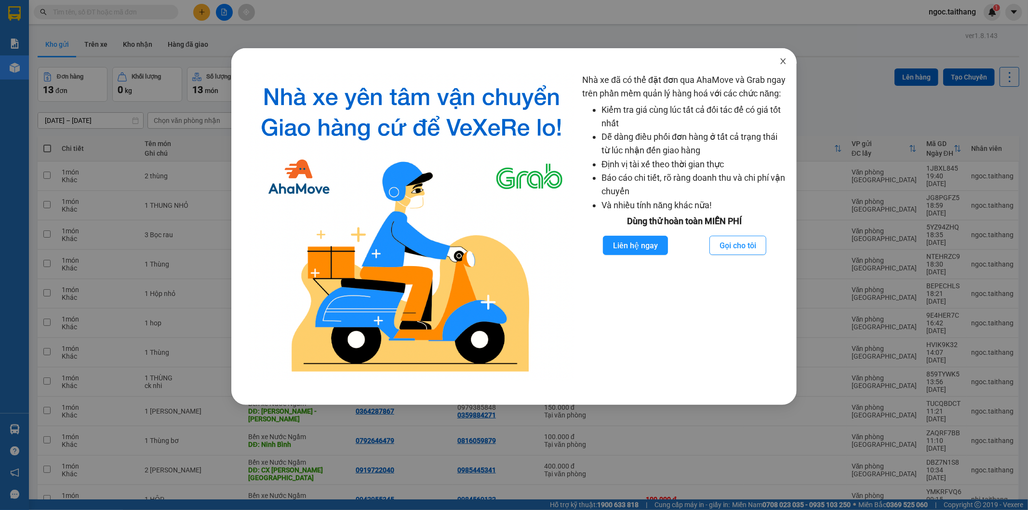
click at [783, 60] on icon "close" at bounding box center [783, 61] width 8 height 8
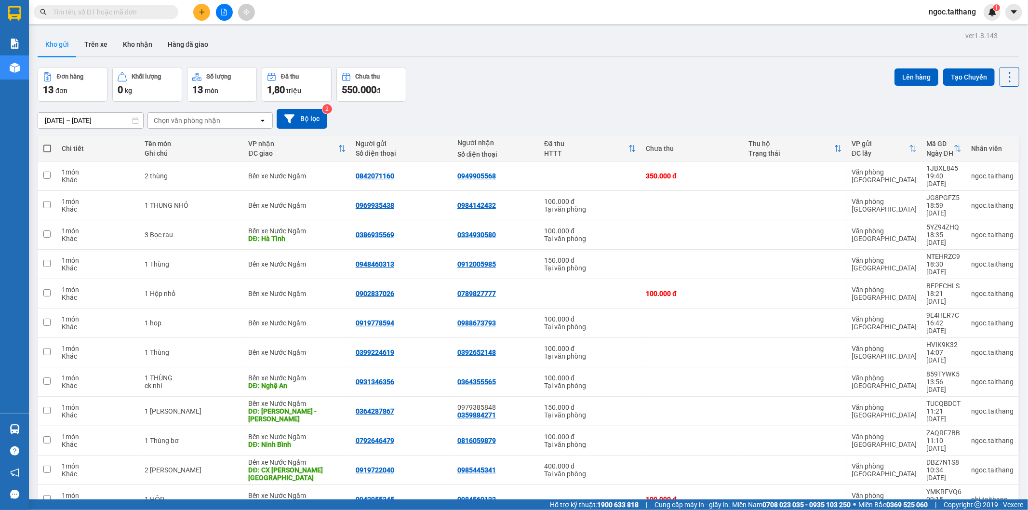
click at [986, 406] on div "50 / trang" at bounding box center [978, 411] width 58 height 17
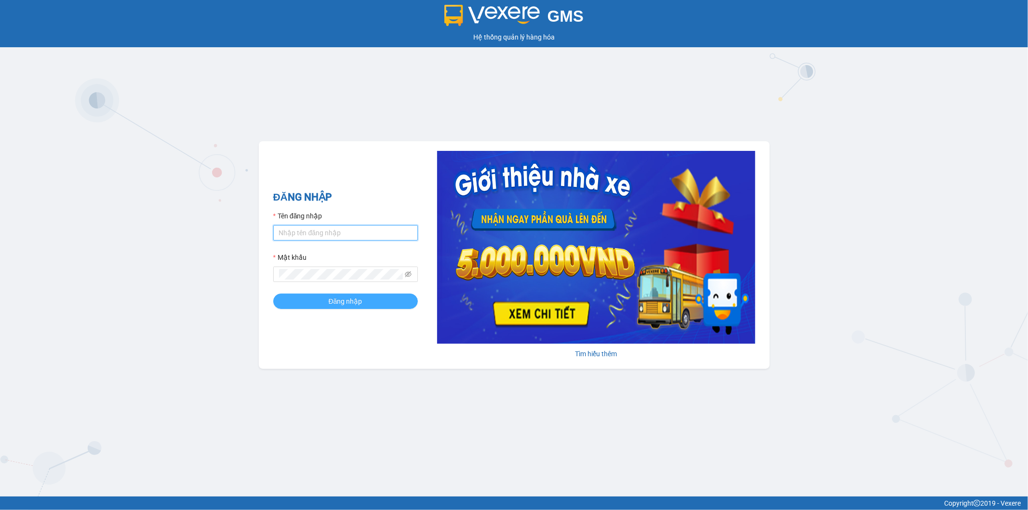
type input "ngoc.taithang"
click at [315, 301] on button "Đăng nhập" at bounding box center [345, 300] width 145 height 15
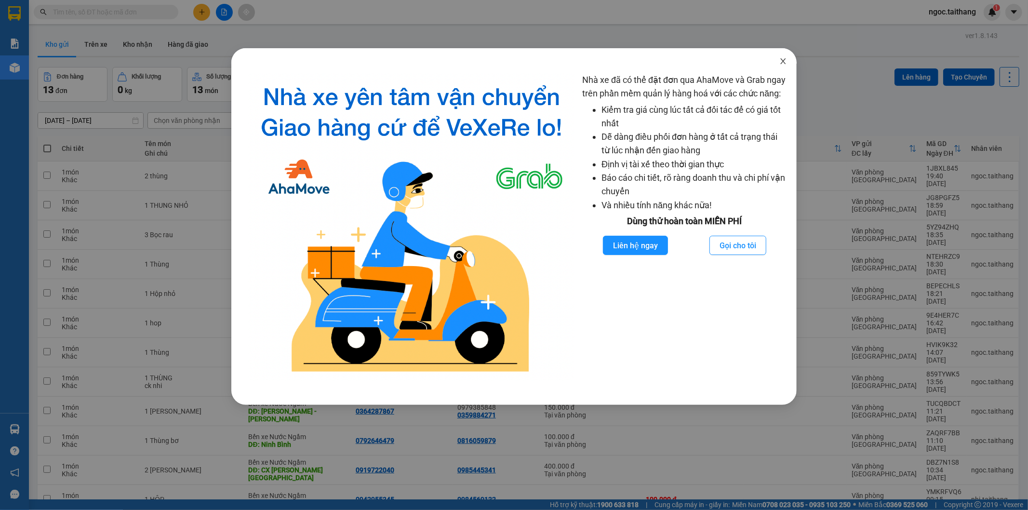
click at [784, 59] on icon "close" at bounding box center [783, 61] width 8 height 8
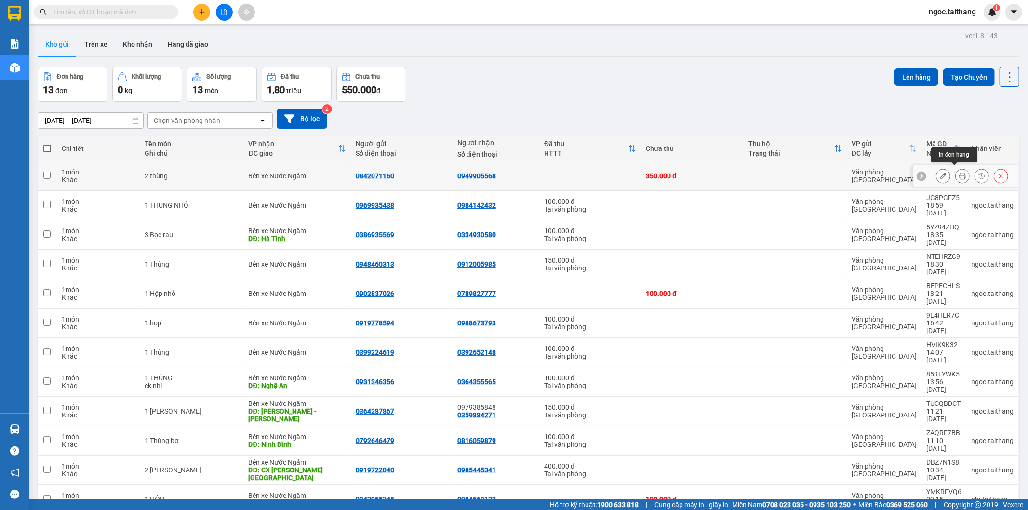
click at [959, 168] on button at bounding box center [961, 176] width 13 height 17
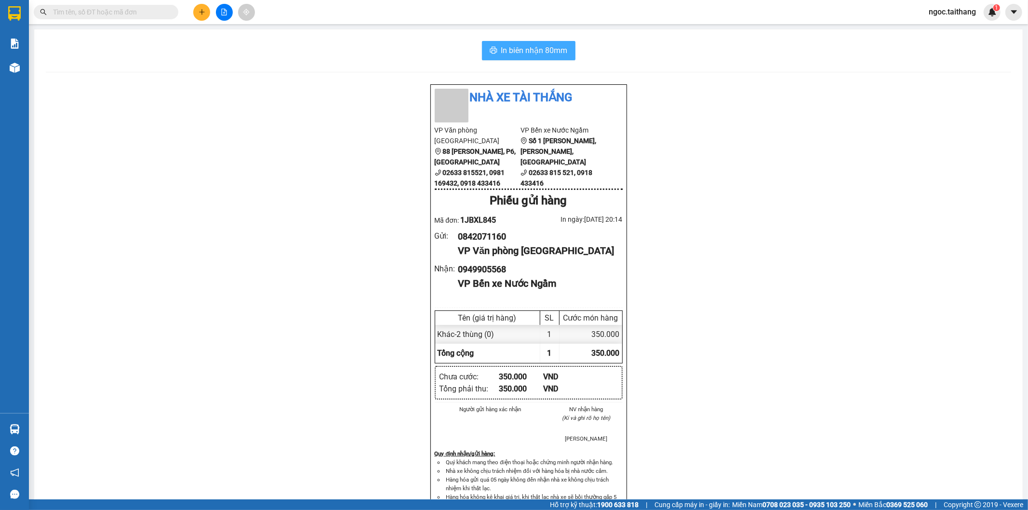
click at [519, 47] on span "In biên nhận 80mm" at bounding box center [534, 50] width 66 height 12
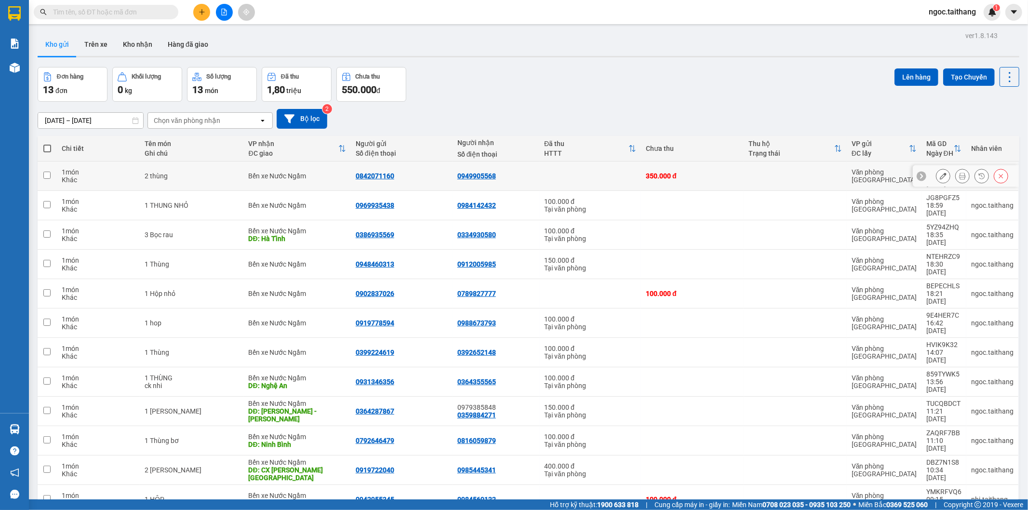
click at [999, 174] on icon at bounding box center [1001, 176] width 4 height 4
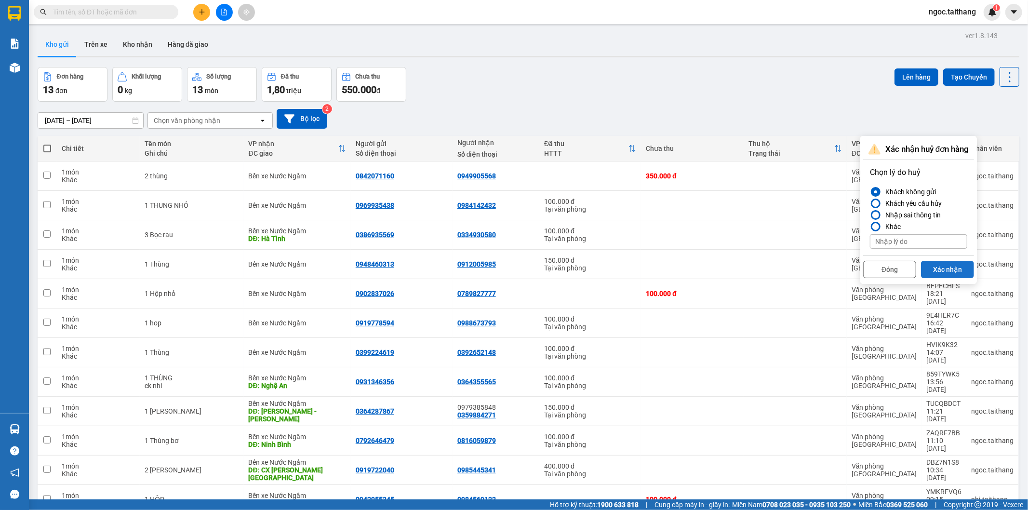
click at [953, 270] on button "Xác nhận" at bounding box center [947, 269] width 53 height 17
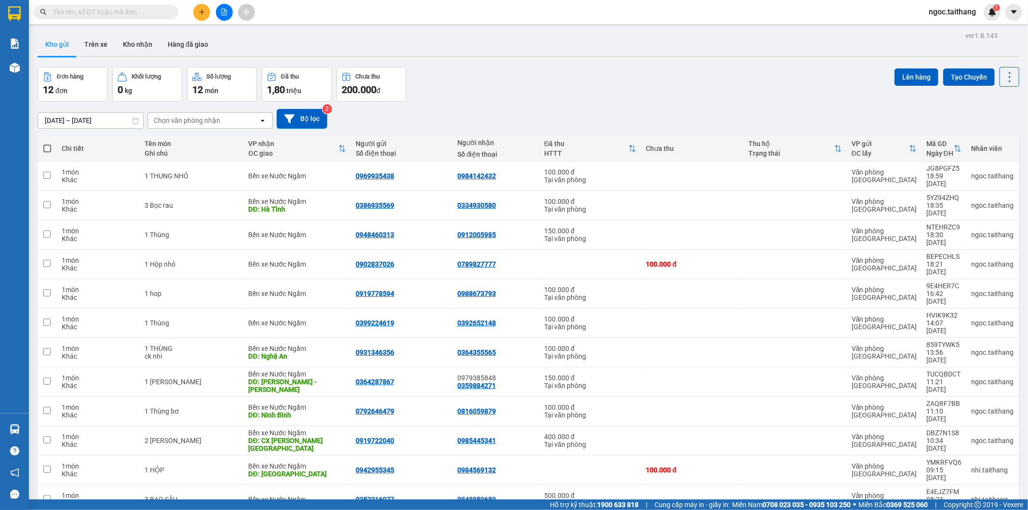
click at [45, 149] on span at bounding box center [47, 149] width 8 height 8
click at [47, 144] on input "checkbox" at bounding box center [47, 144] width 0 height 0
checkbox input "true"
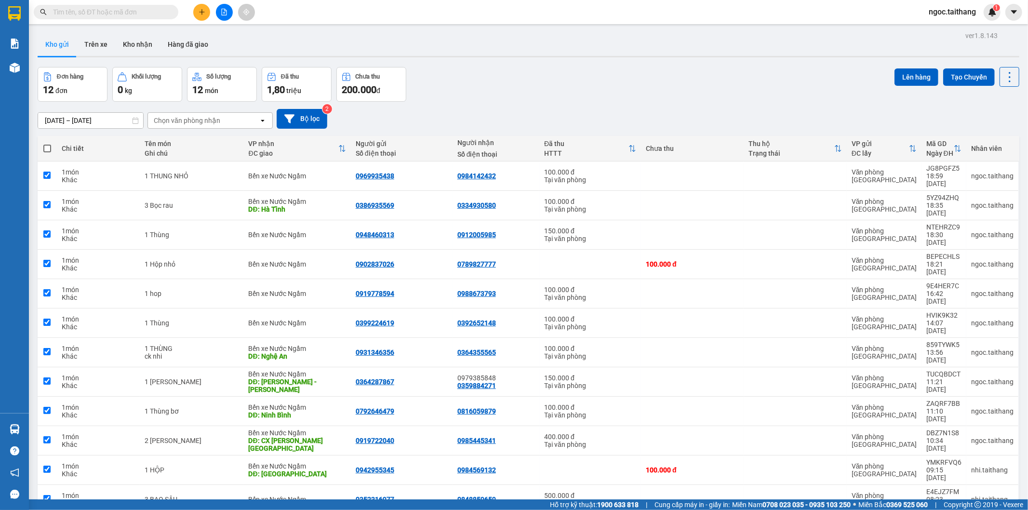
checkbox input "true"
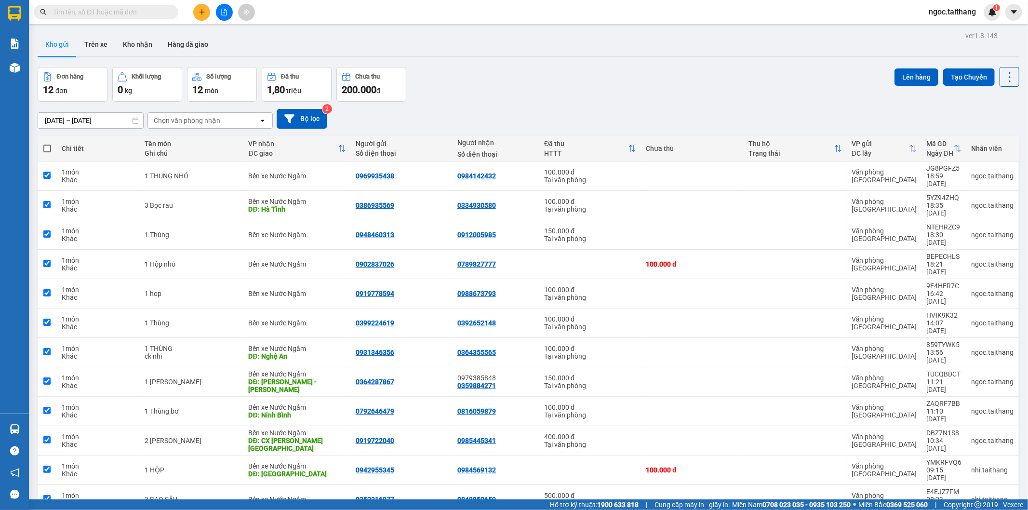
checkbox input "true"
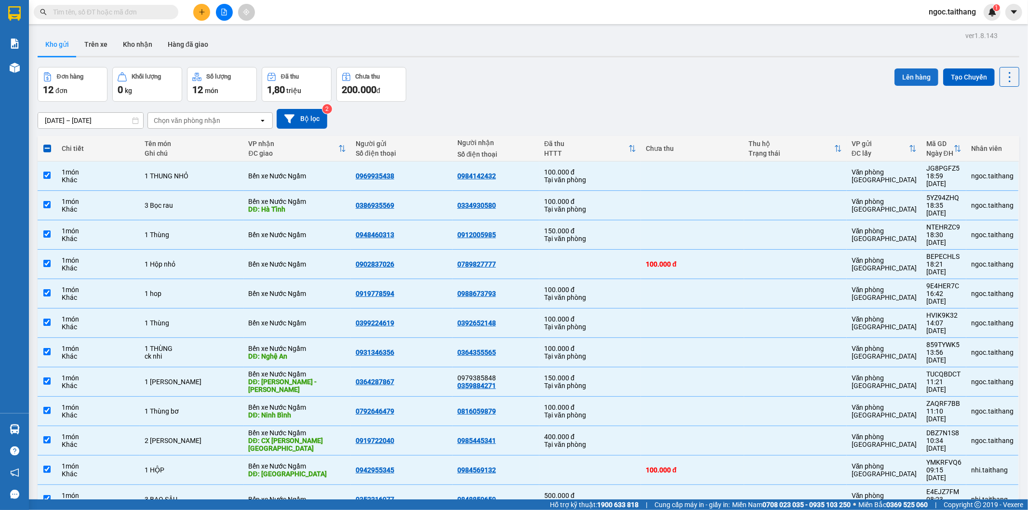
click at [910, 68] on button "Lên hàng" at bounding box center [916, 76] width 44 height 17
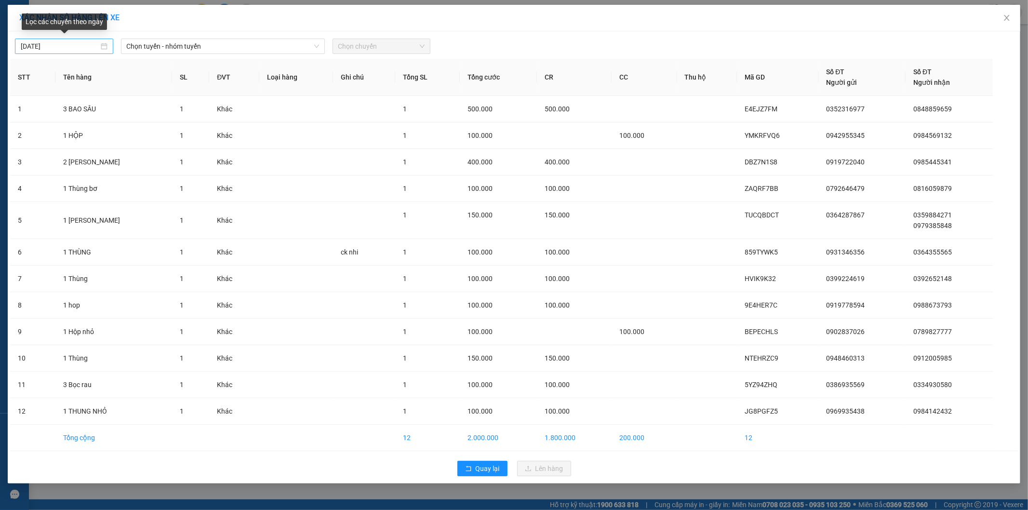
click at [104, 44] on div "[DATE]" at bounding box center [64, 46] width 87 height 11
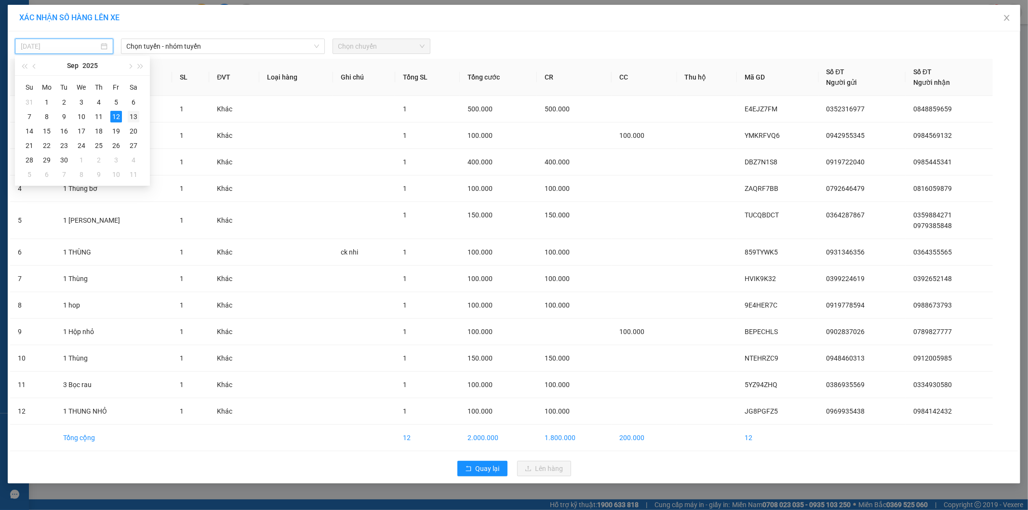
click at [131, 118] on div "13" at bounding box center [134, 117] width 12 height 12
type input "[DATE]"
click at [227, 47] on span "Chọn tuyến - nhóm tuyến" at bounding box center [223, 46] width 192 height 14
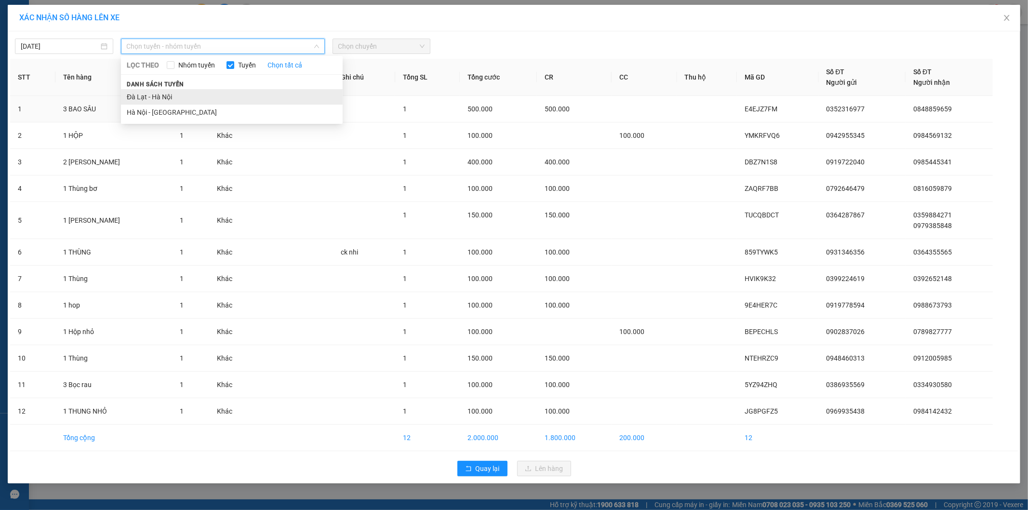
click at [158, 99] on li "Đà Lạt - Hà Nội" at bounding box center [232, 96] width 222 height 15
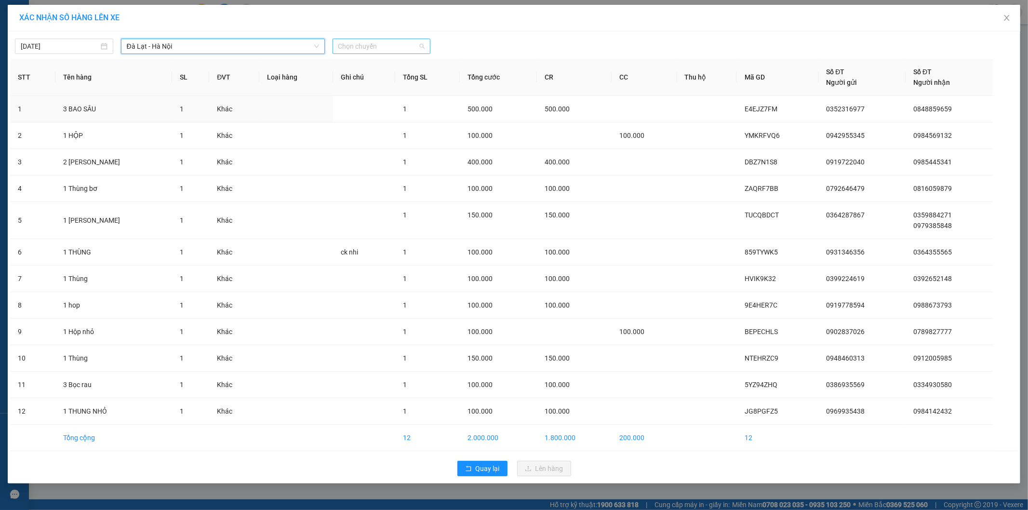
click at [375, 46] on span "Chọn chuyến" at bounding box center [381, 46] width 87 height 14
click at [353, 82] on div "06:00" at bounding box center [375, 81] width 75 height 11
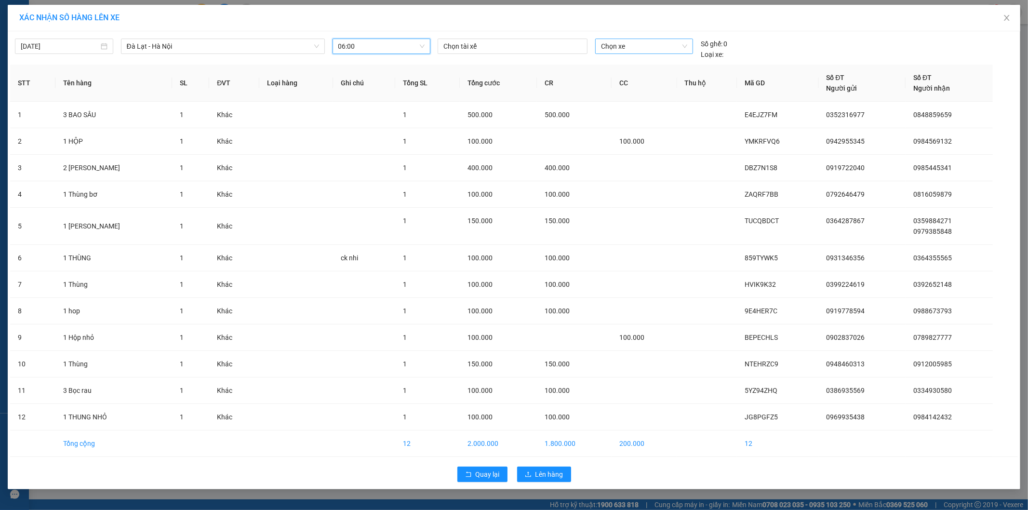
click at [637, 45] on span "Chọn xe" at bounding box center [644, 46] width 86 height 14
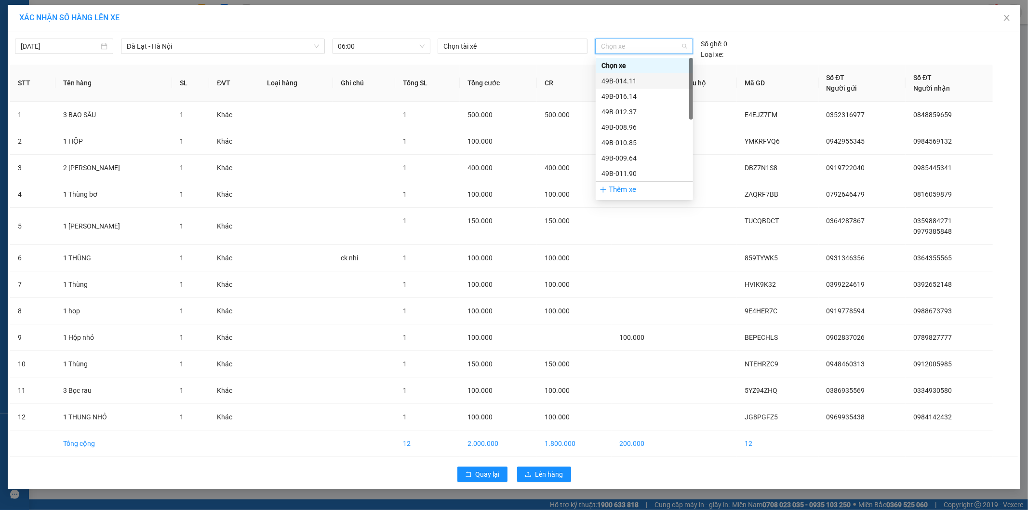
click at [629, 80] on div "49B-014.11" at bounding box center [644, 81] width 86 height 11
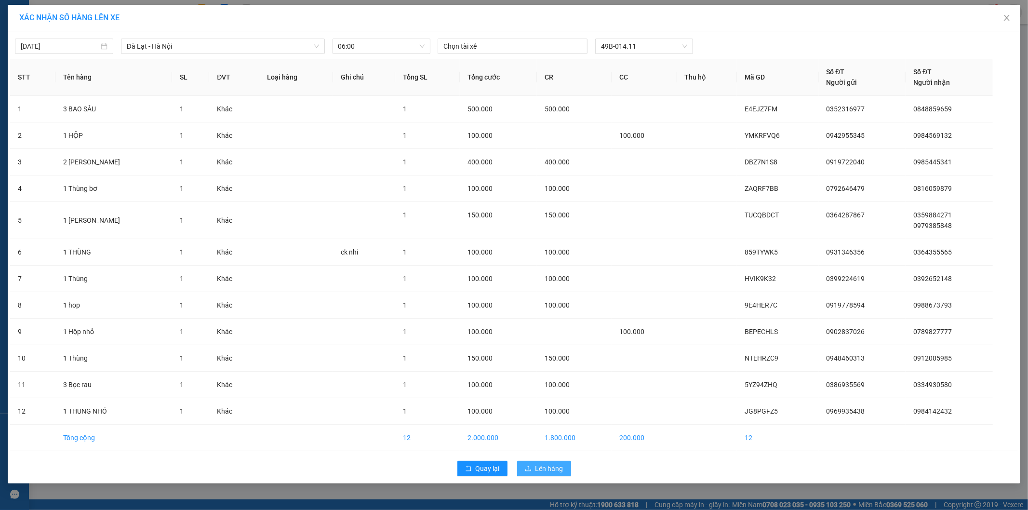
click at [545, 464] on span "Lên hàng" at bounding box center [549, 468] width 28 height 11
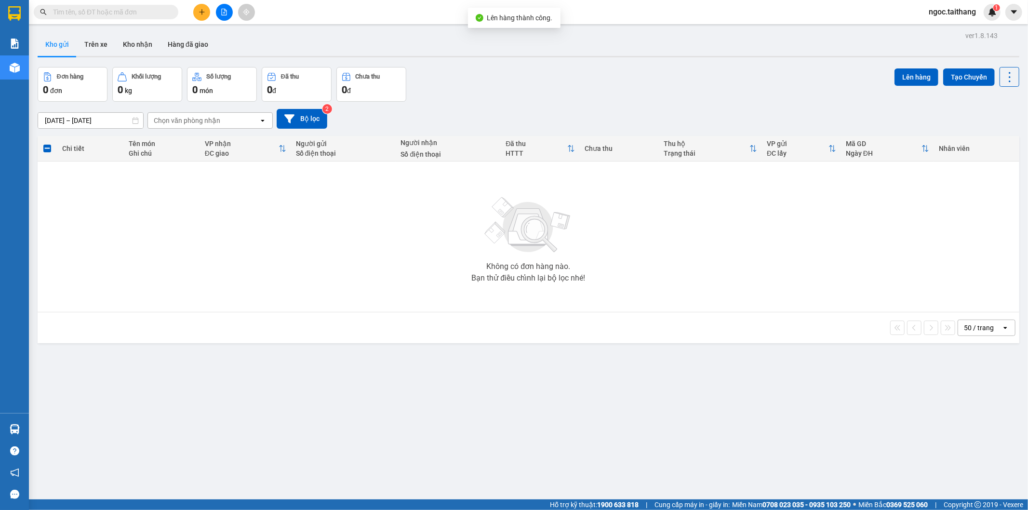
click at [223, 8] on button at bounding box center [224, 12] width 17 height 17
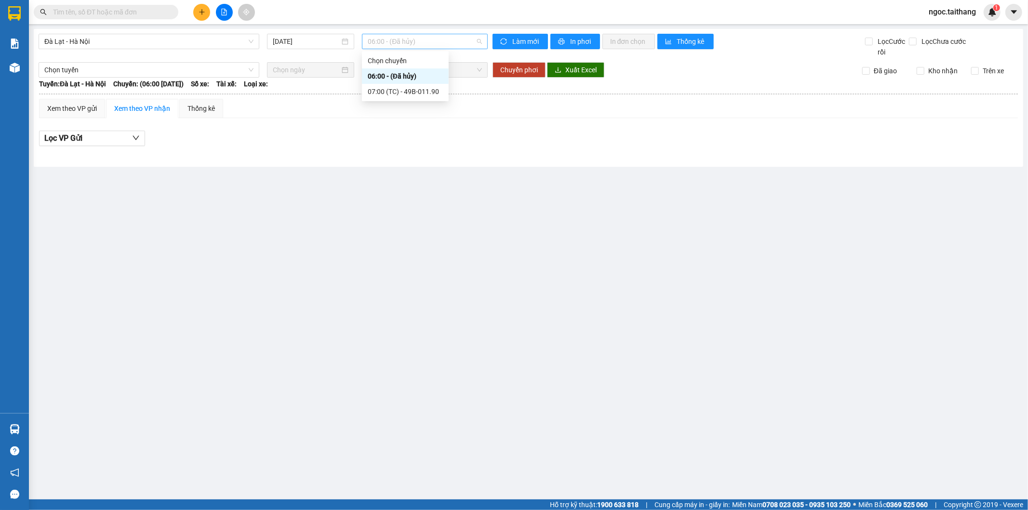
click at [402, 45] on span "06:00 - (Đã hủy)" at bounding box center [425, 41] width 114 height 14
click at [350, 41] on div "[DATE]" at bounding box center [310, 41] width 87 height 15
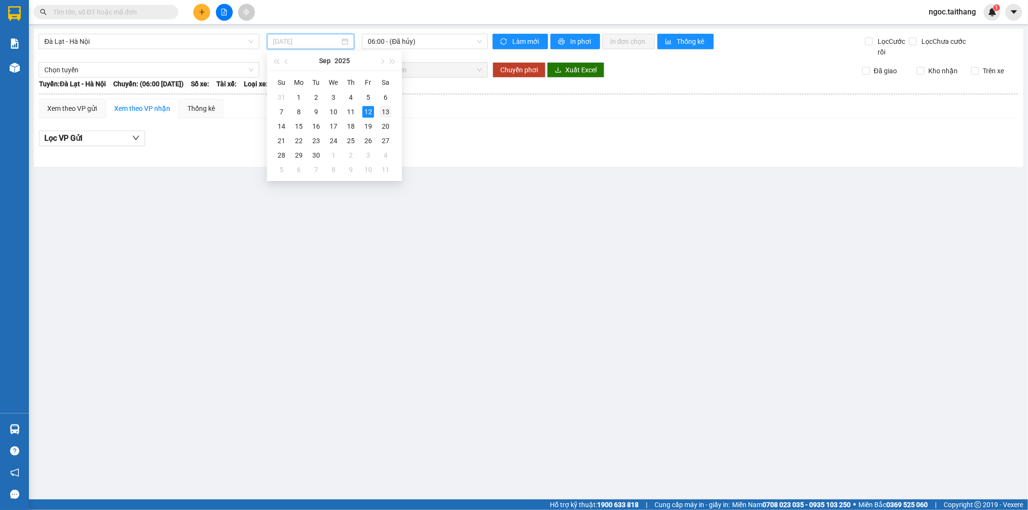
click at [386, 111] on div "13" at bounding box center [386, 112] width 12 height 12
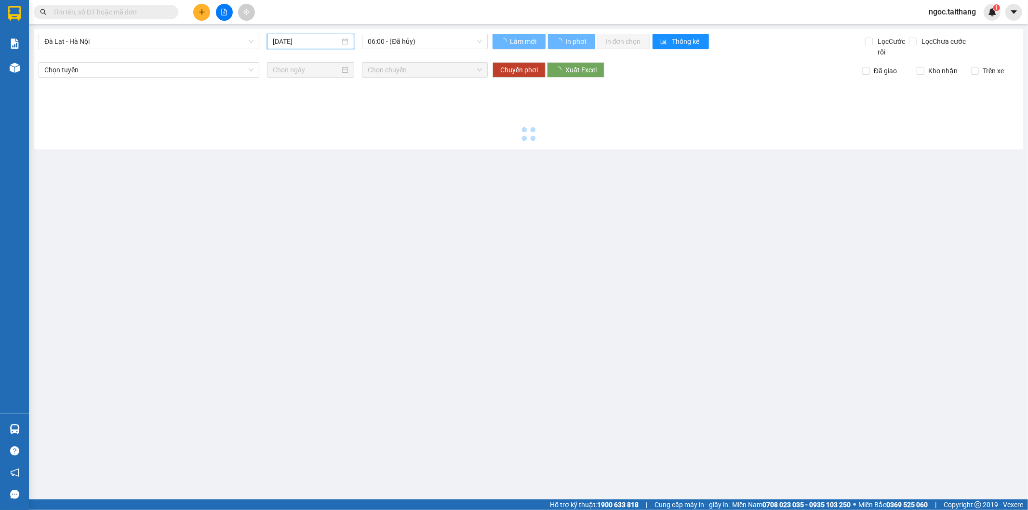
type input "[DATE]"
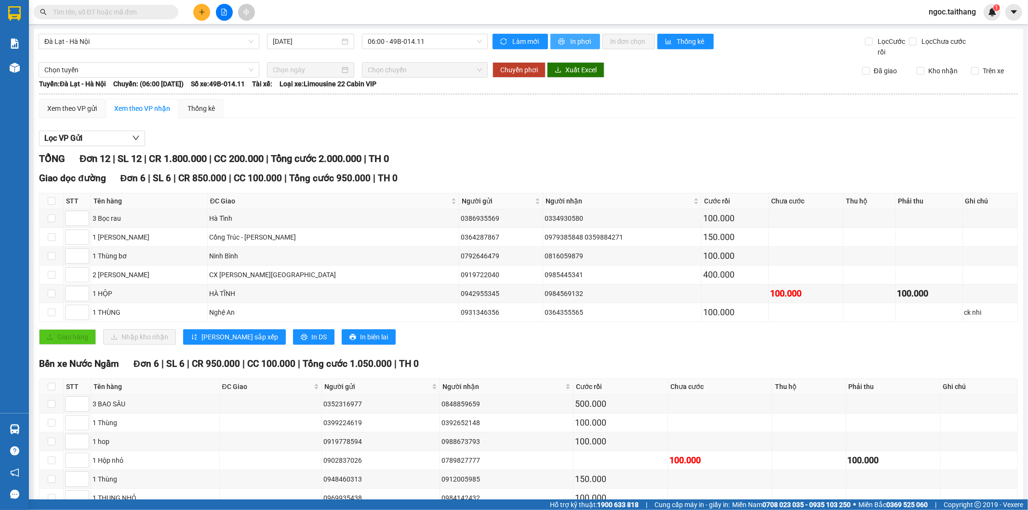
click at [584, 38] on span "In phơi" at bounding box center [581, 41] width 22 height 11
